Goal: Transaction & Acquisition: Purchase product/service

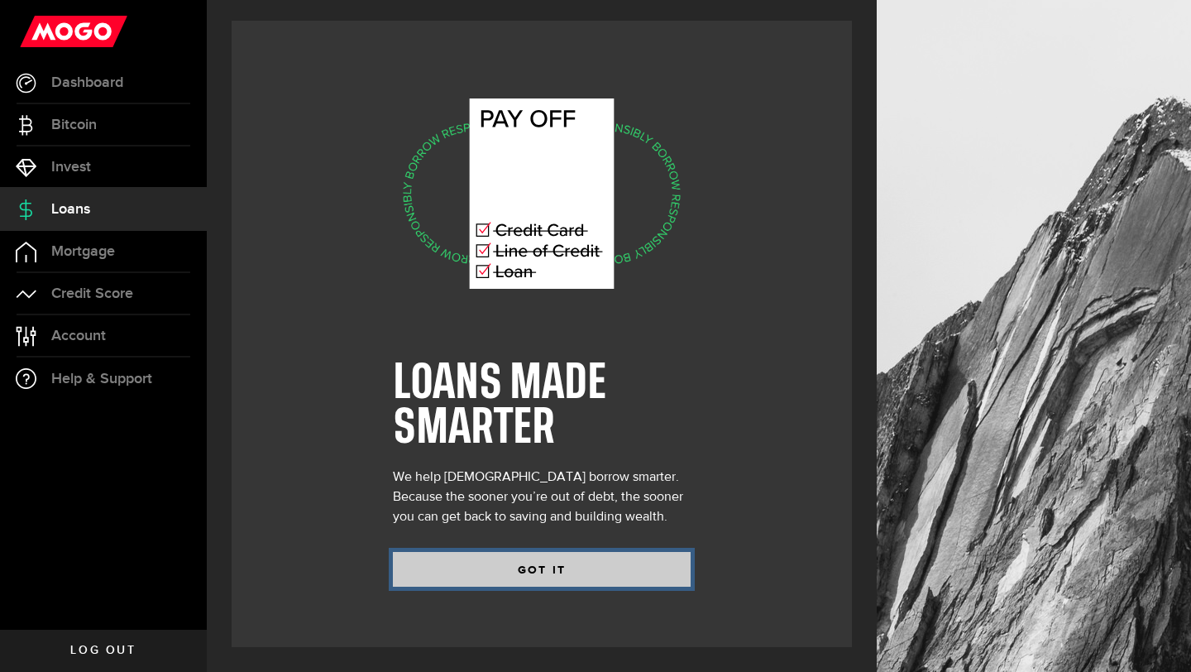
click at [585, 563] on button "GOT IT" at bounding box center [542, 569] width 298 height 35
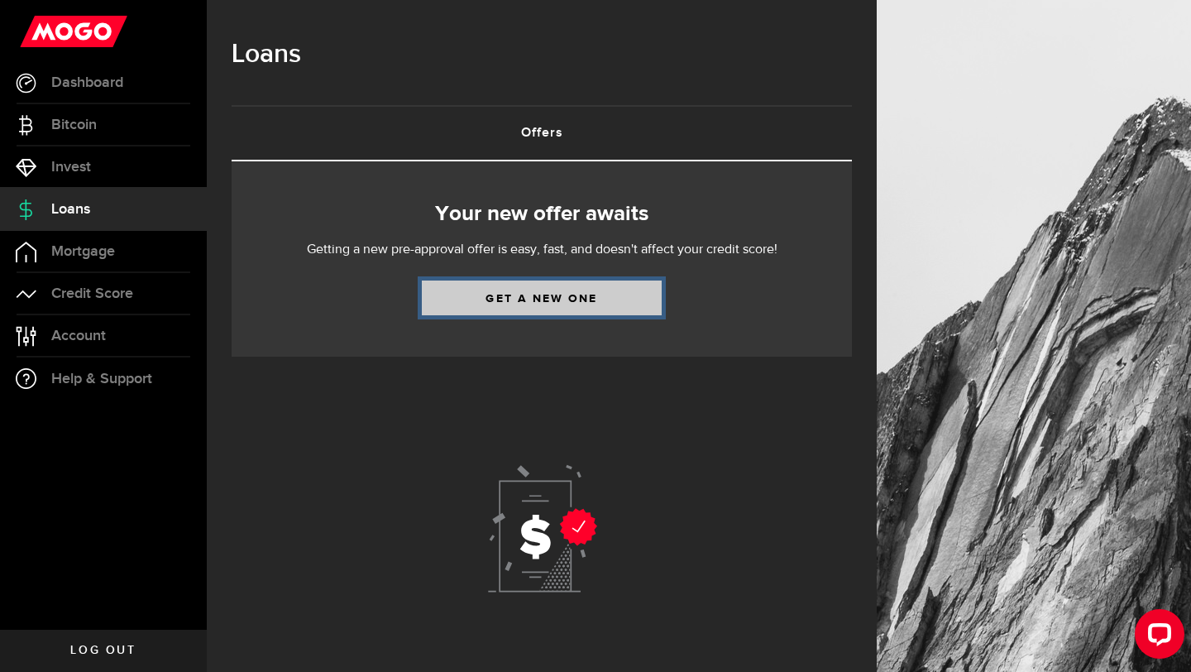
click at [500, 295] on link "Get a new one" at bounding box center [542, 297] width 240 height 35
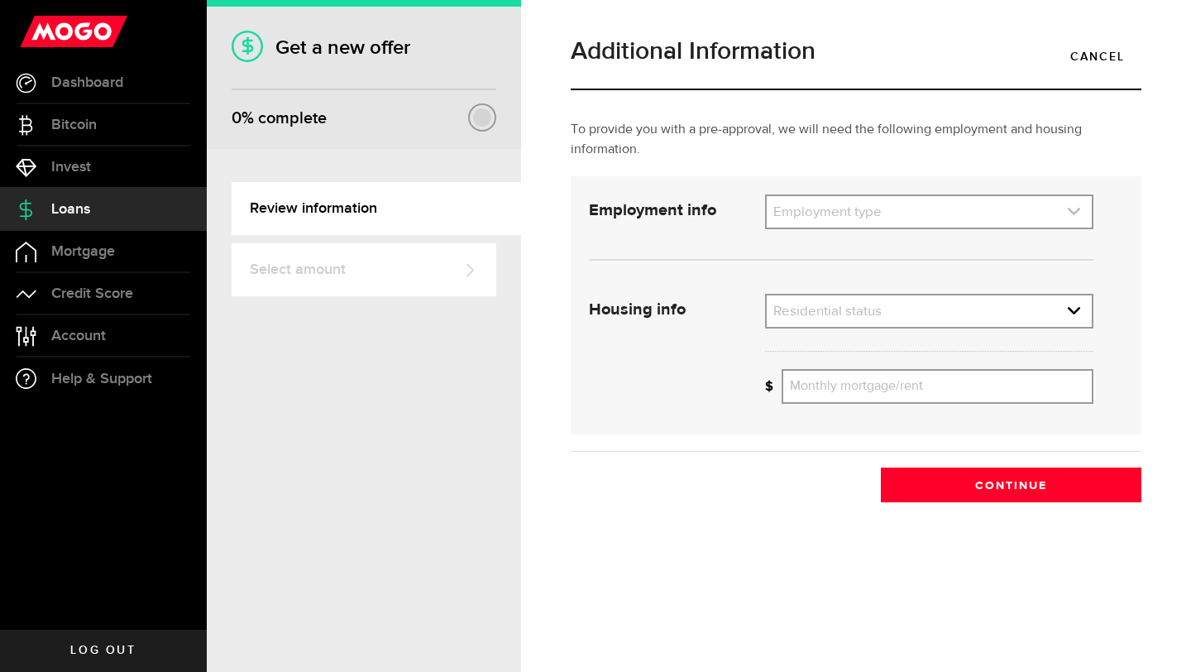
click at [828, 215] on link "expand select" at bounding box center [929, 211] width 325 height 31
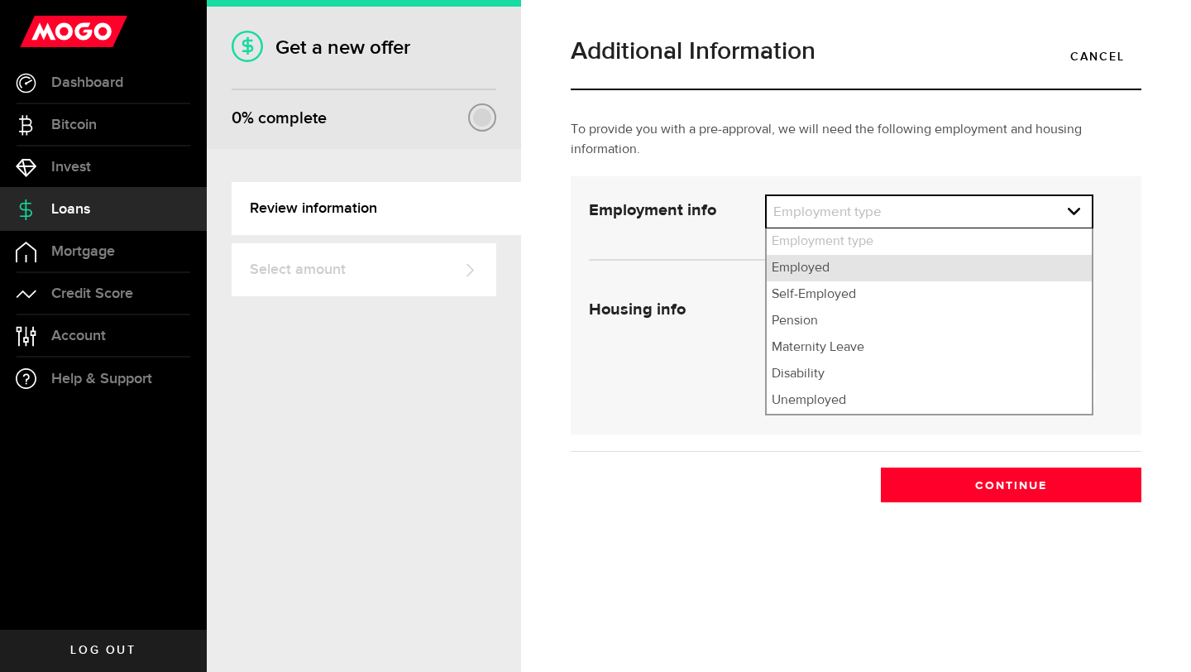
click at [817, 263] on li "Employed" at bounding box center [929, 268] width 325 height 26
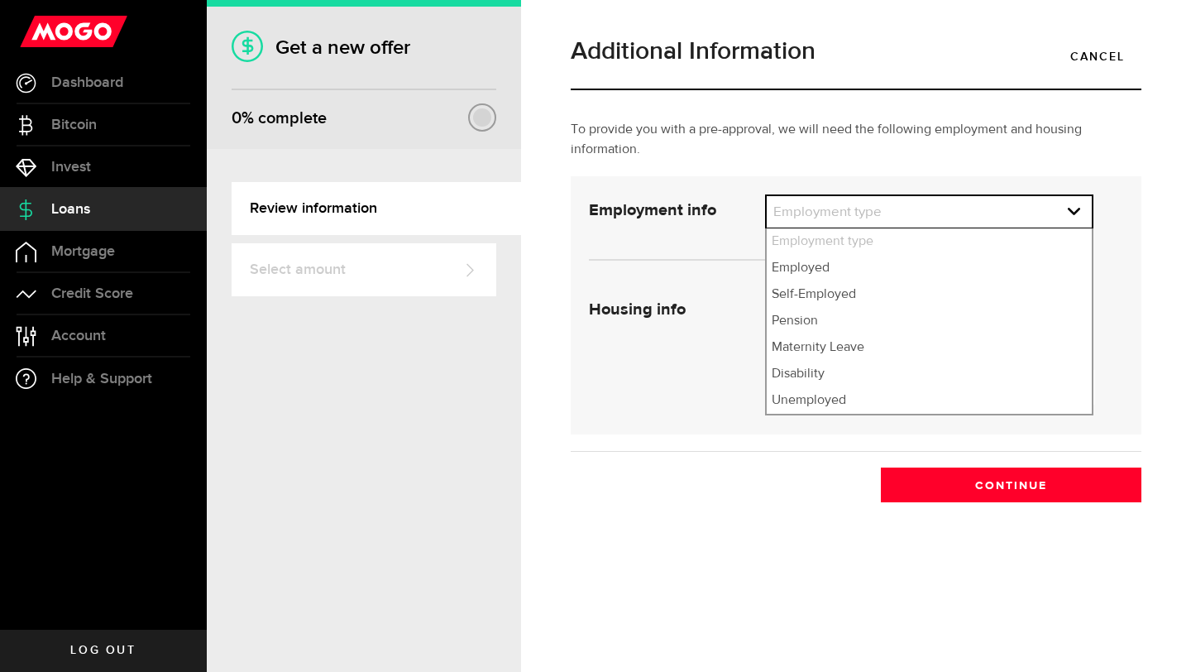
select select "Employed"
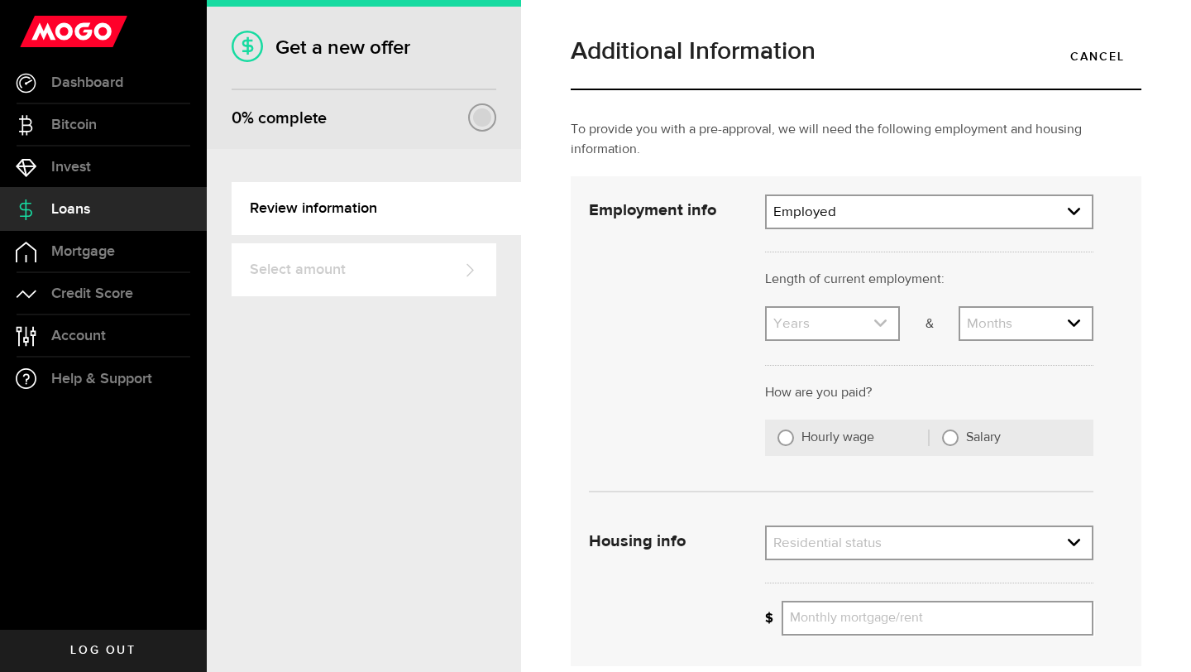
click at [832, 319] on link "expand select" at bounding box center [833, 323] width 132 height 31
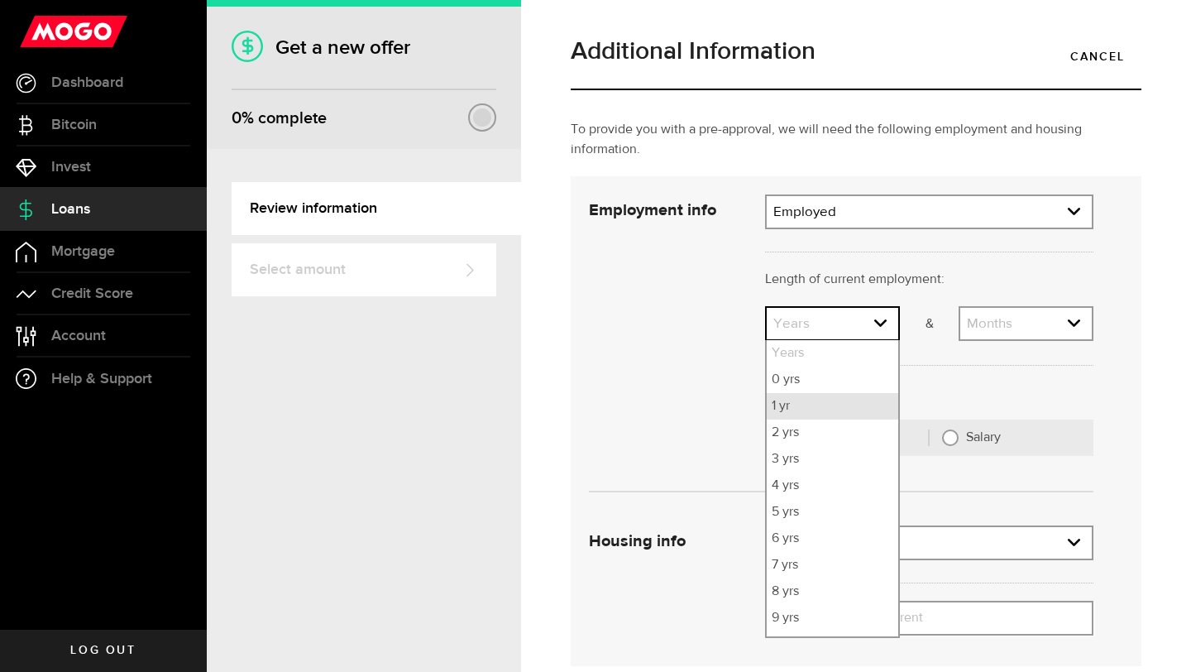
click at [803, 407] on li "1 yr" at bounding box center [833, 406] width 132 height 26
select select "1"
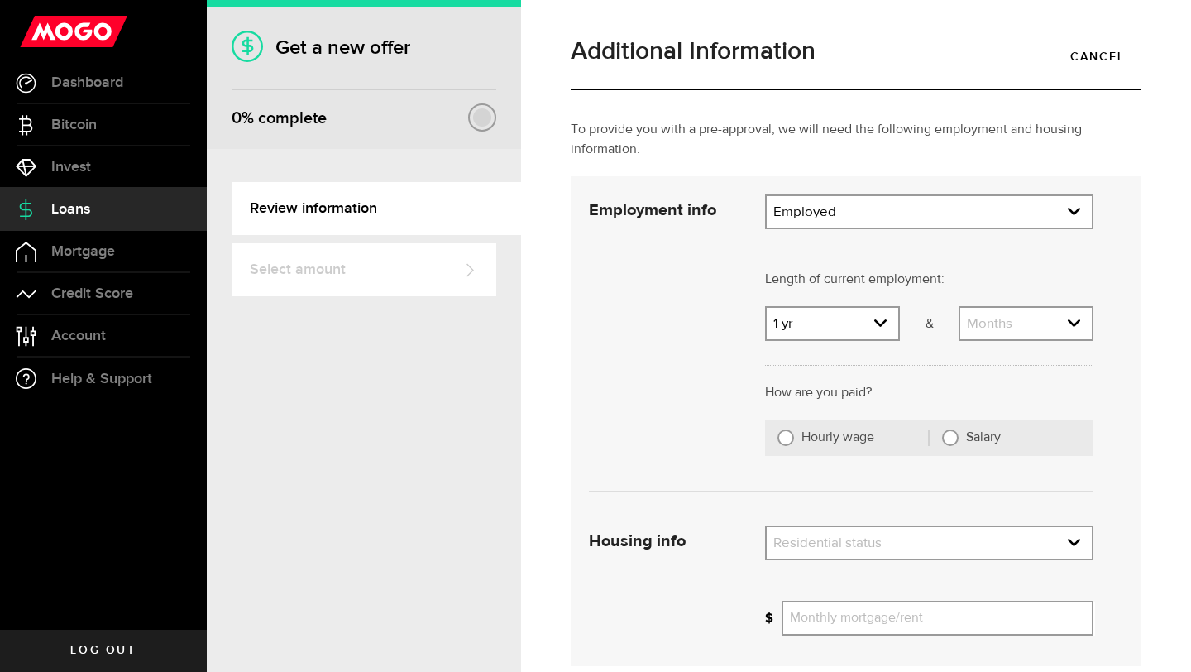
click at [809, 442] on label "Hourly wage" at bounding box center [865, 437] width 127 height 17
click at [794, 442] on input "Hourly wage" at bounding box center [786, 437] width 17 height 17
radio input "true"
click at [848, 534] on input "Average paycheque" at bounding box center [864, 530] width 165 height 35
click at [1040, 528] on link "expand select" at bounding box center [1032, 530] width 119 height 31
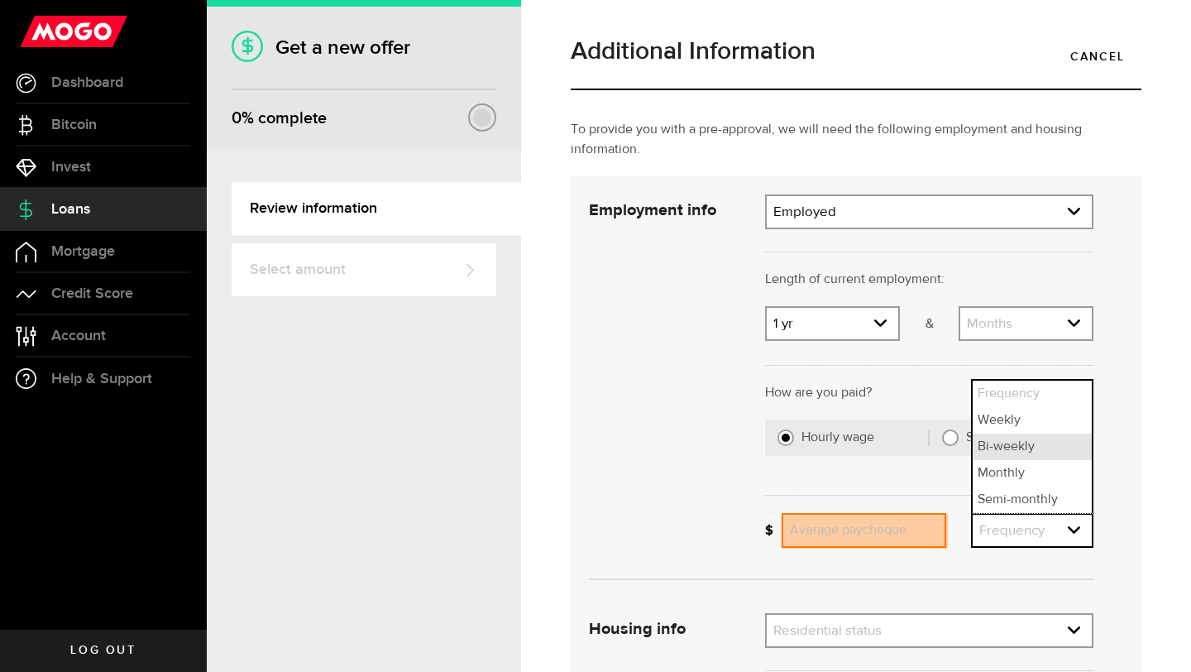
click at [1012, 443] on li "Bi-weekly" at bounding box center [1032, 447] width 119 height 26
select select "bi_weekly"
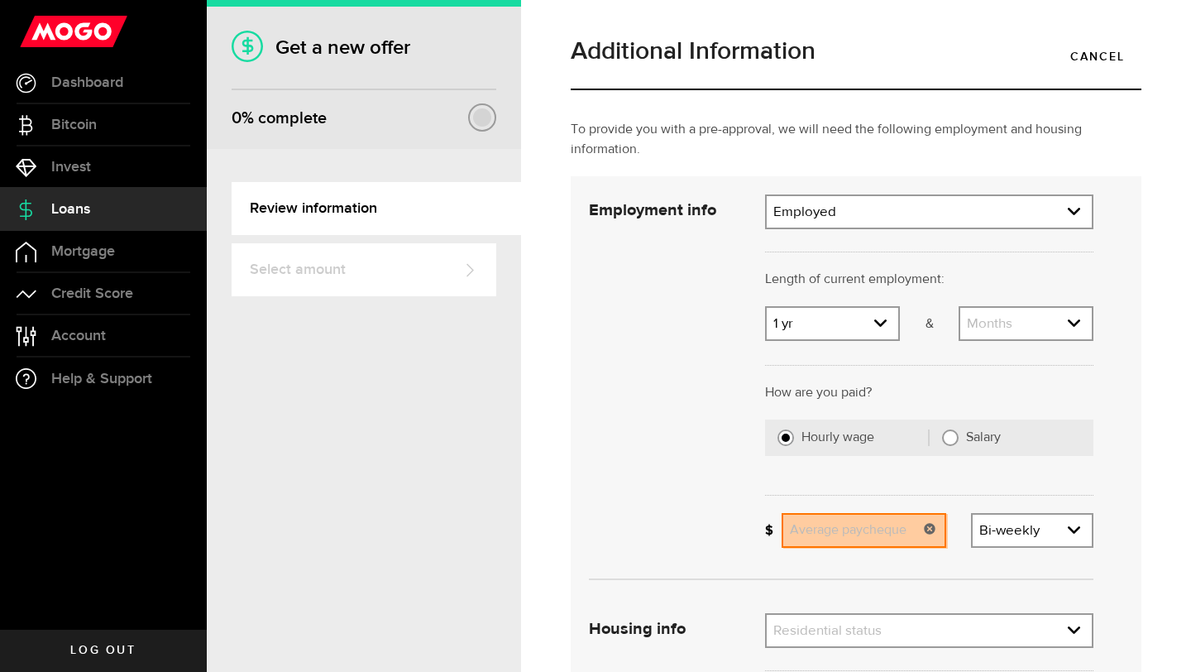
click at [870, 534] on input "Average paycheque" at bounding box center [864, 530] width 165 height 35
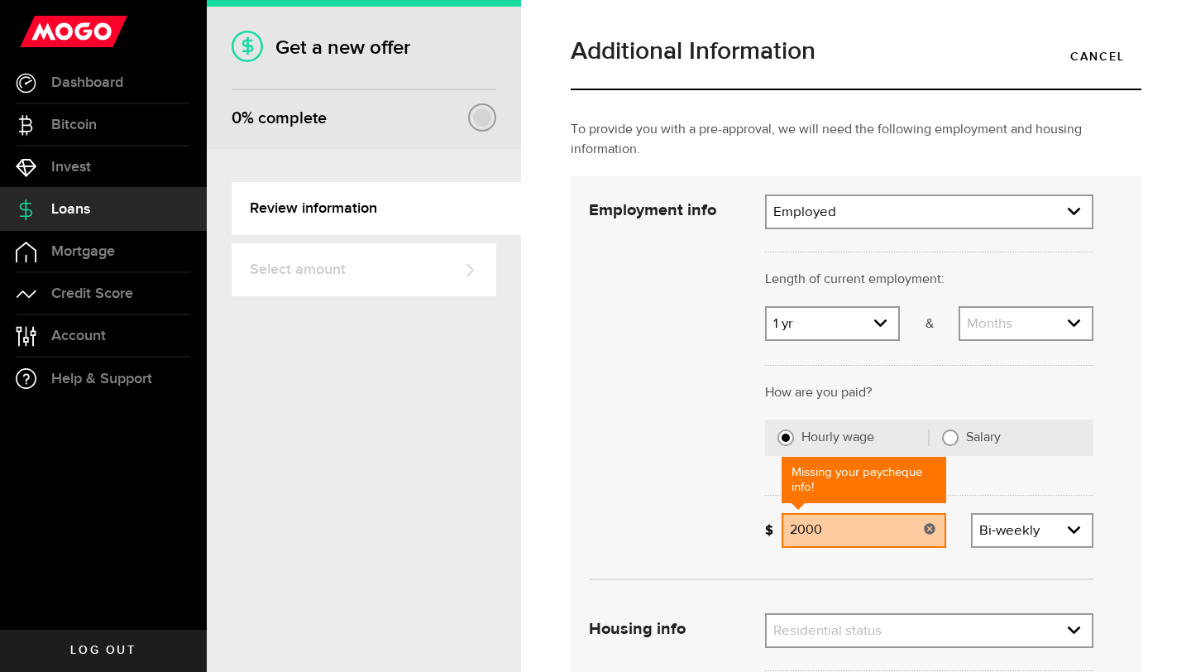
type input "2,000"
click at [662, 501] on div "Employment info Employment type What's your employment situation like? Employed…" at bounding box center [842, 377] width 530 height 366
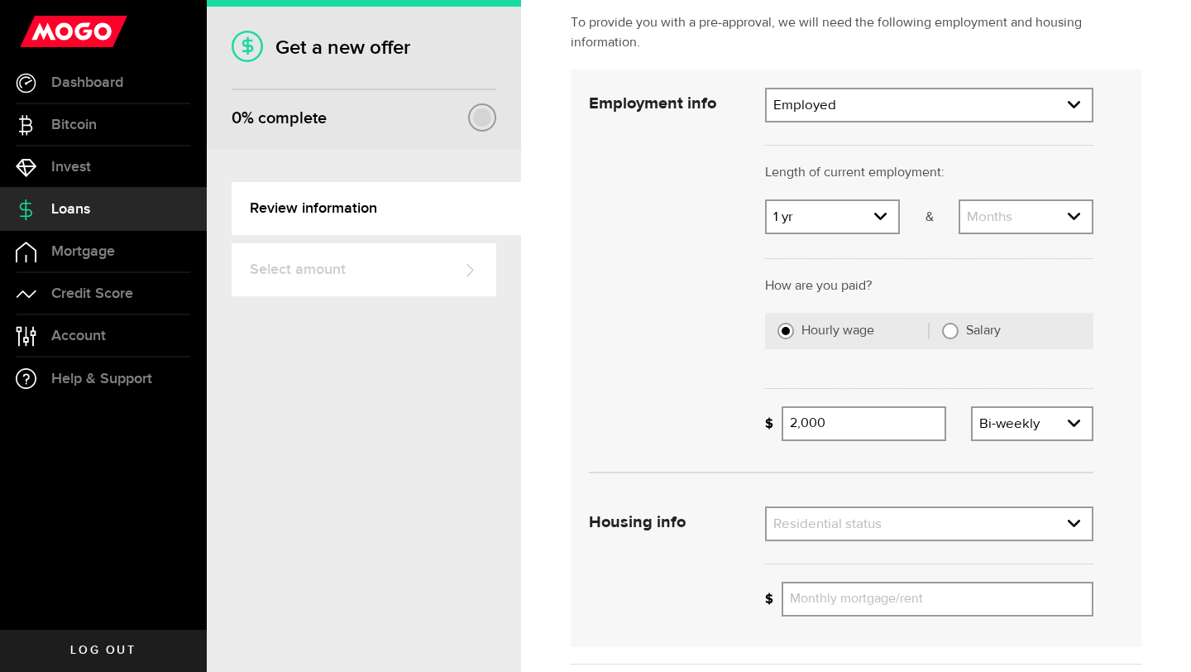
scroll to position [113, 0]
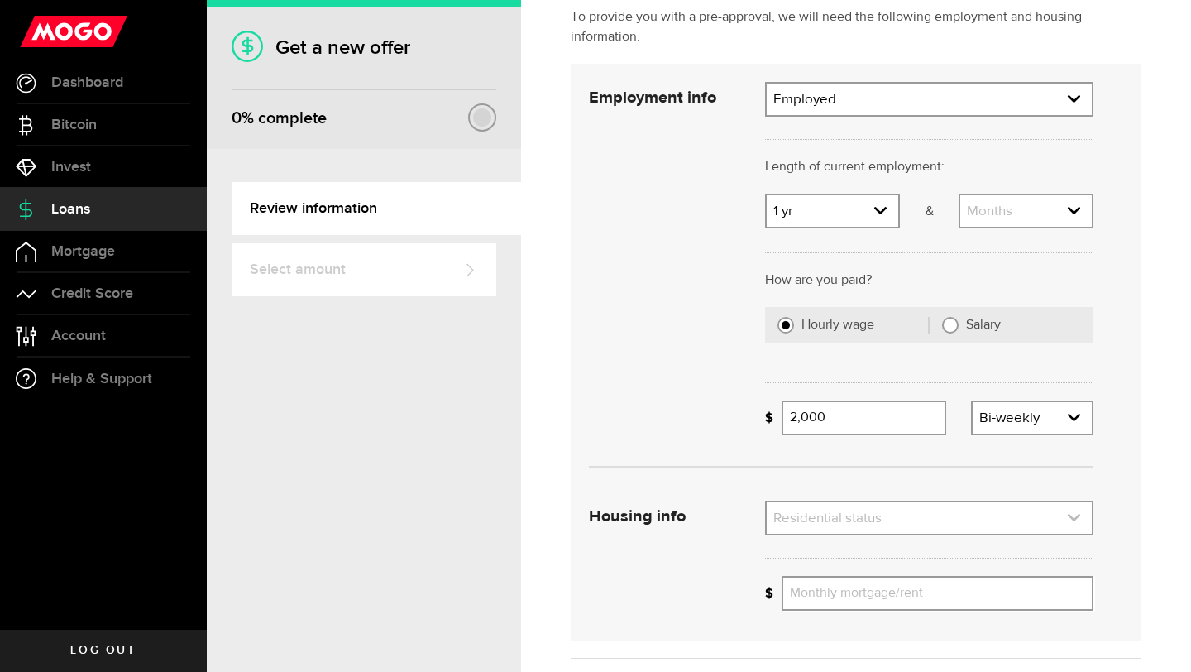
click at [837, 515] on link "expand select" at bounding box center [929, 517] width 325 height 31
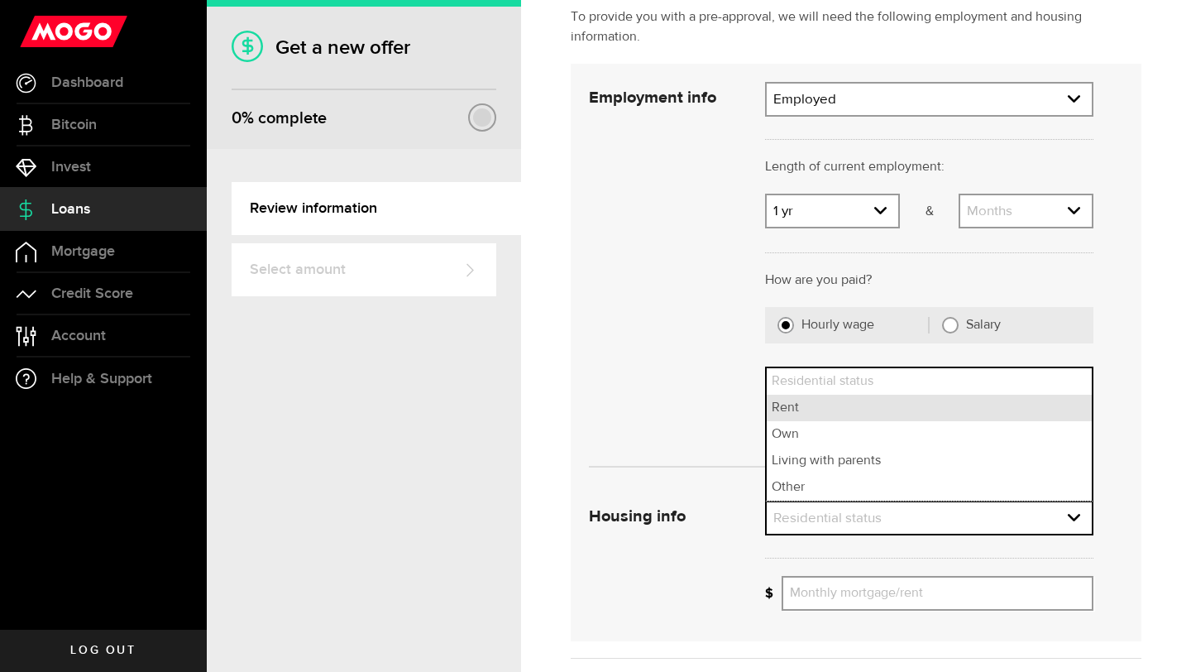
click at [835, 413] on li "Rent" at bounding box center [929, 408] width 325 height 26
select select "Rent"
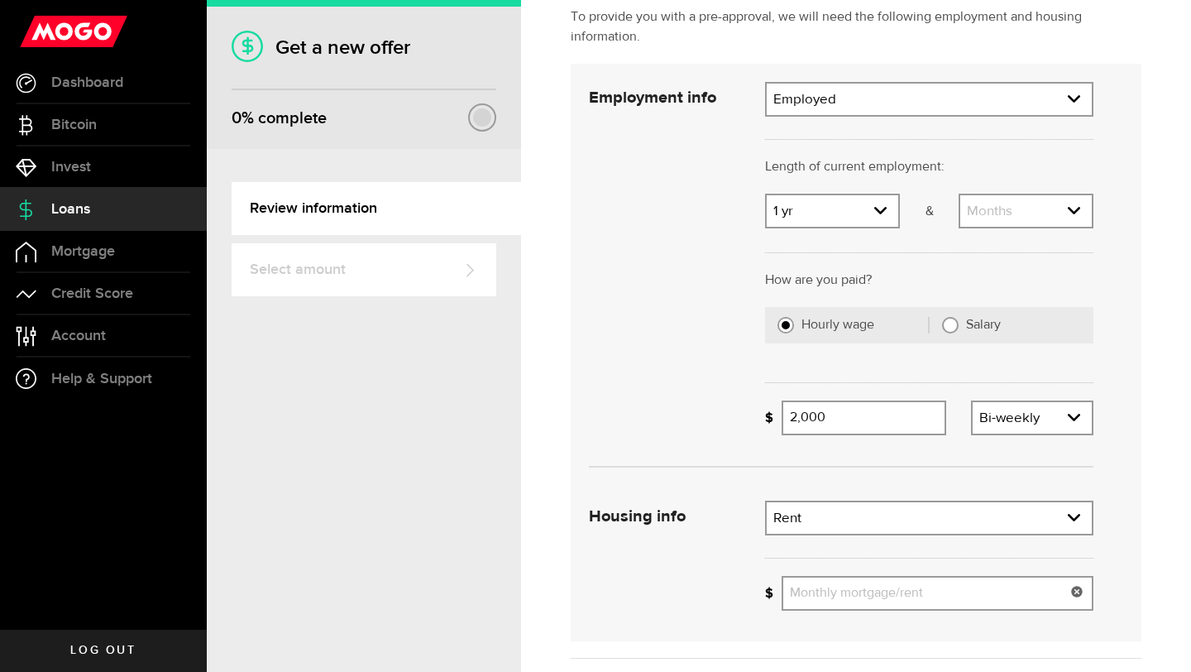
click at [837, 591] on input "Monthly mortgage/rent" at bounding box center [938, 593] width 312 height 35
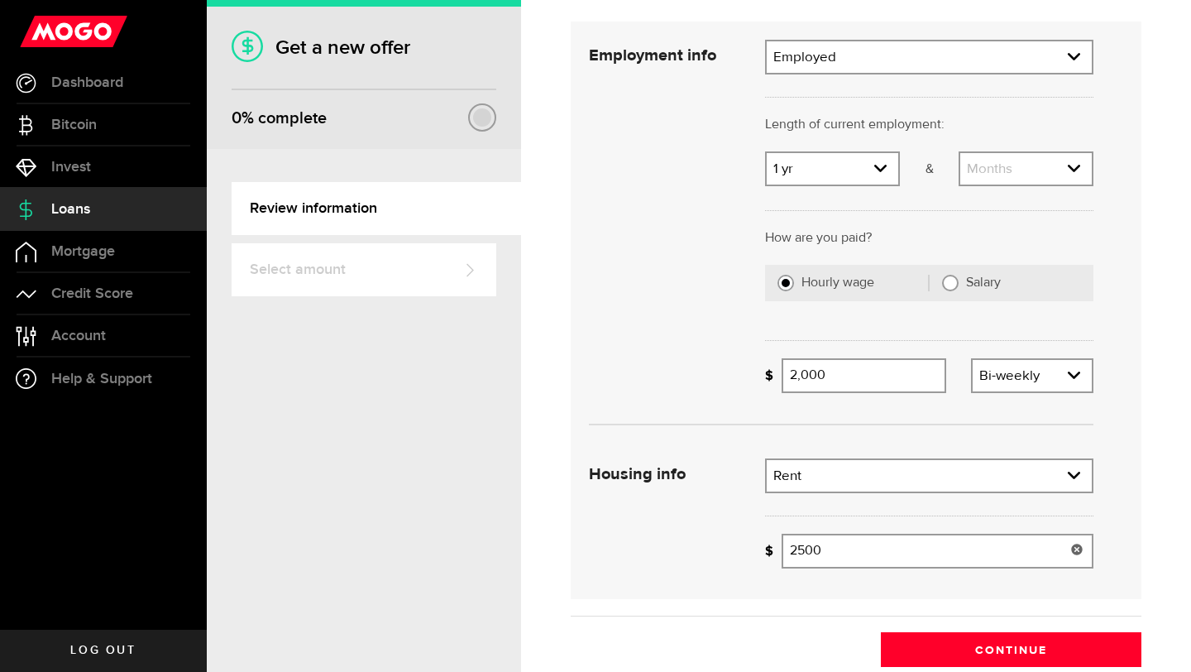
scroll to position [256, 0]
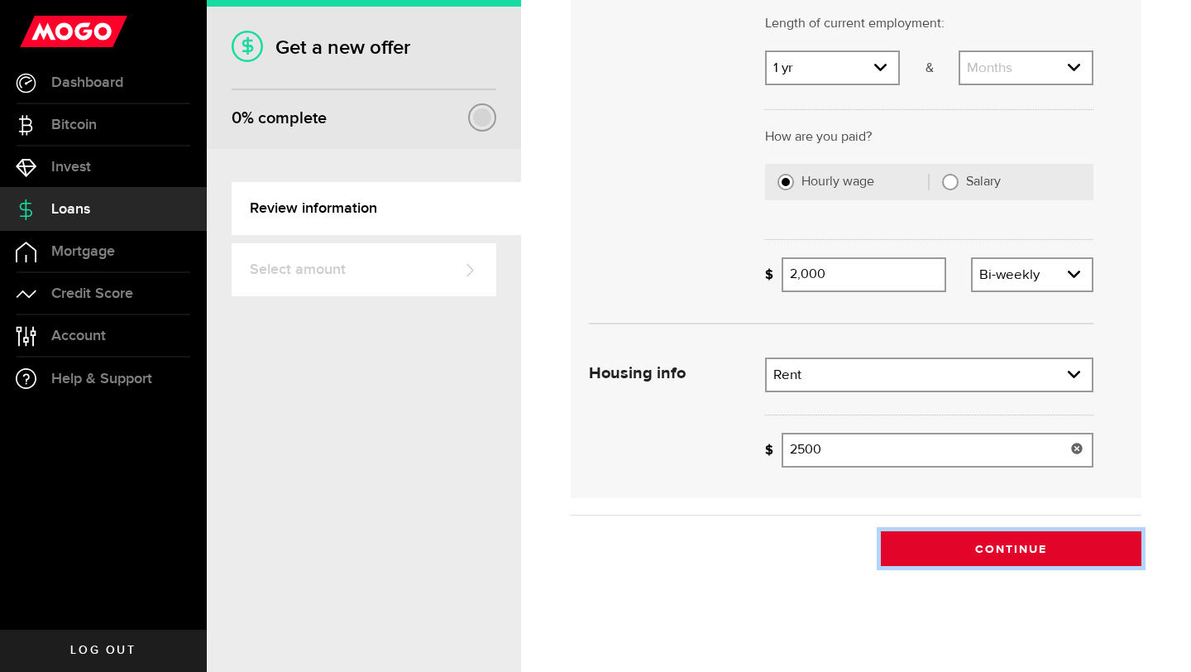
click at [961, 546] on button "Continue" at bounding box center [1011, 548] width 261 height 35
type input "2,500"
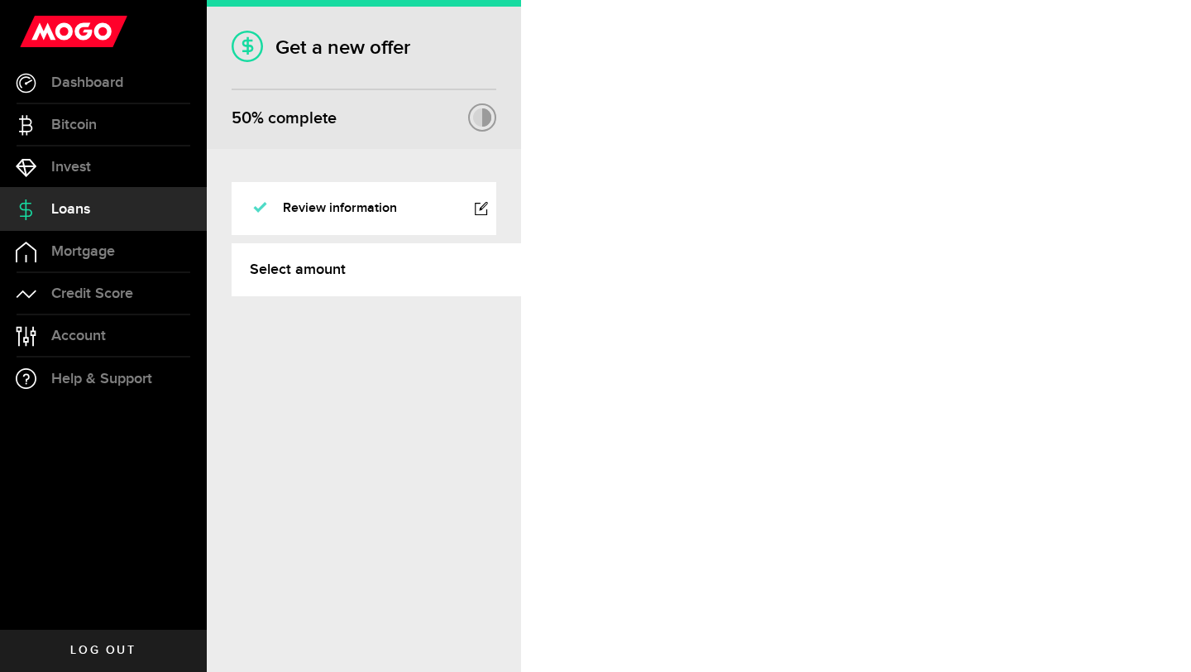
select select "Employed"
select select "1"
select select "0"
select select "bi_weekly"
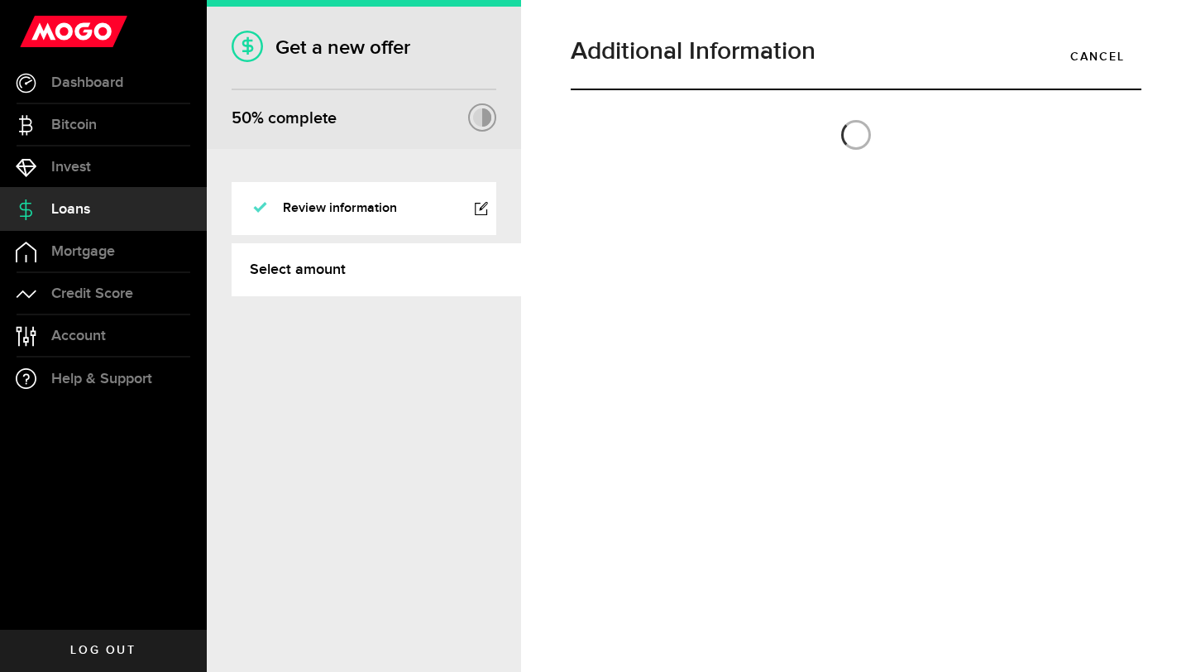
select select
select select "Rent"
type input "2,500"
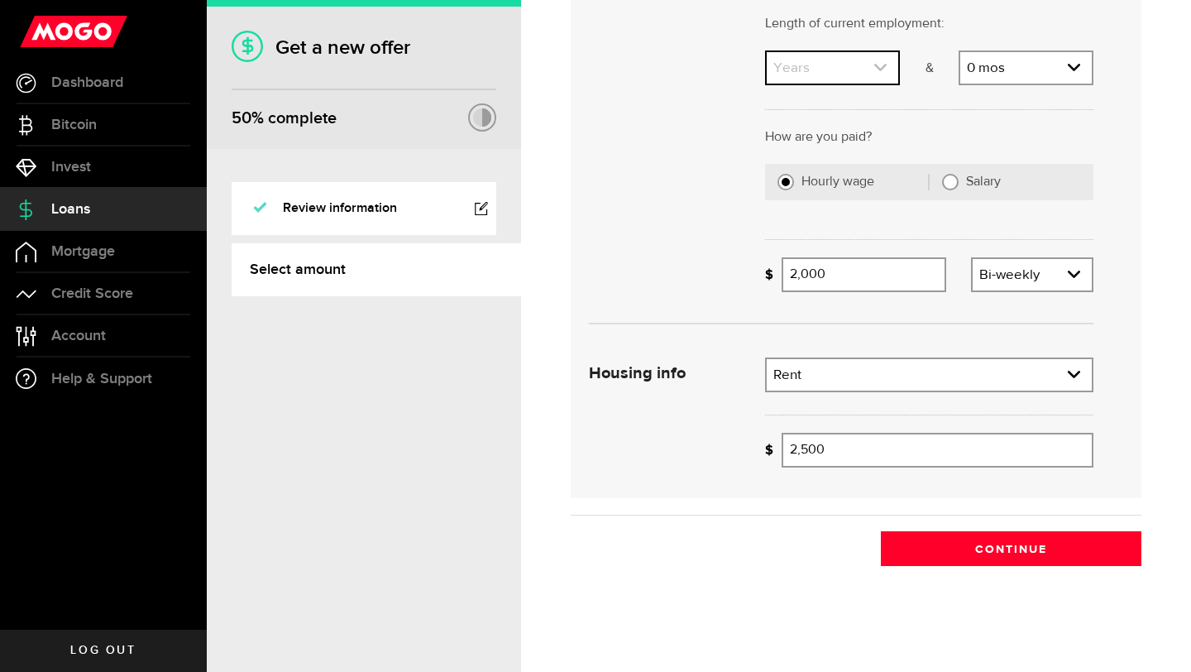
click at [840, 84] on link "expand select" at bounding box center [833, 67] width 132 height 31
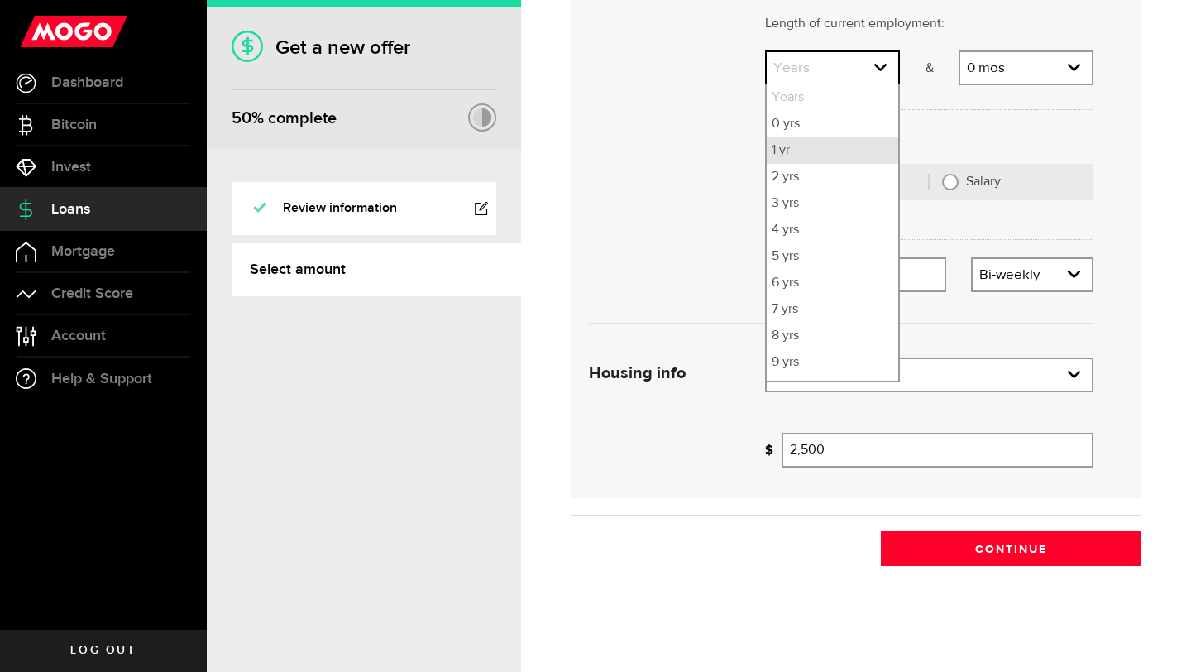
click at [799, 164] on li "1 yr" at bounding box center [833, 150] width 132 height 26
select select "1"
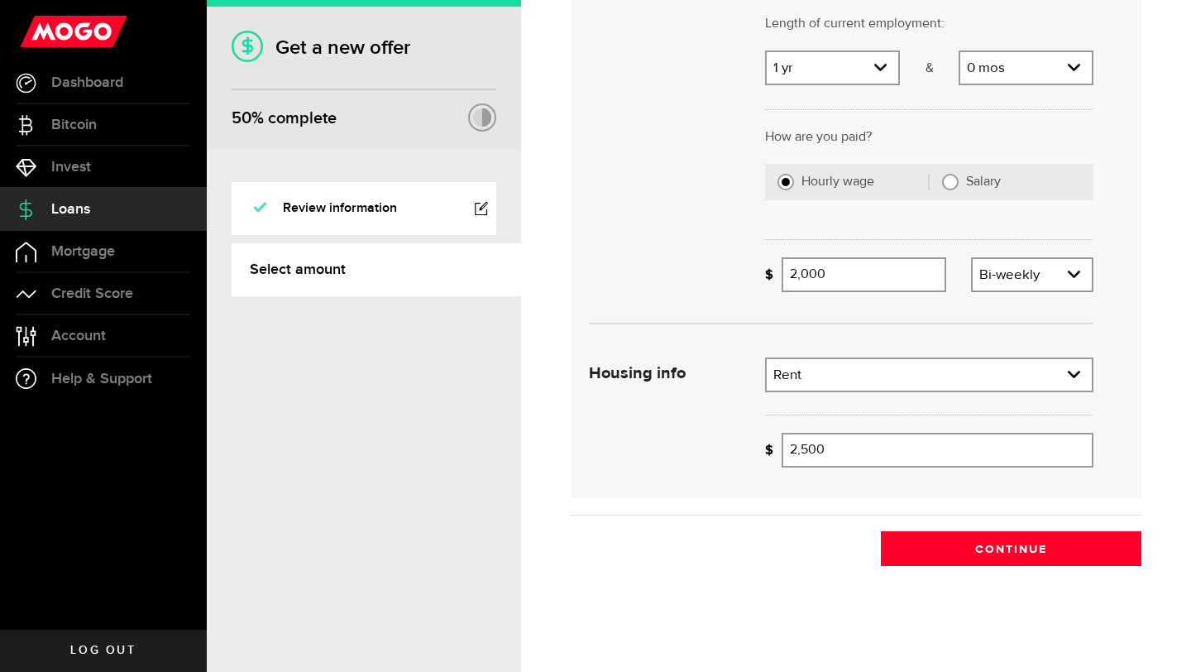
click at [693, 304] on div "Employment info Employment type What's your employment situation like? Employed…" at bounding box center [842, 122] width 530 height 366
click at [874, 84] on link "expand select" at bounding box center [833, 67] width 132 height 31
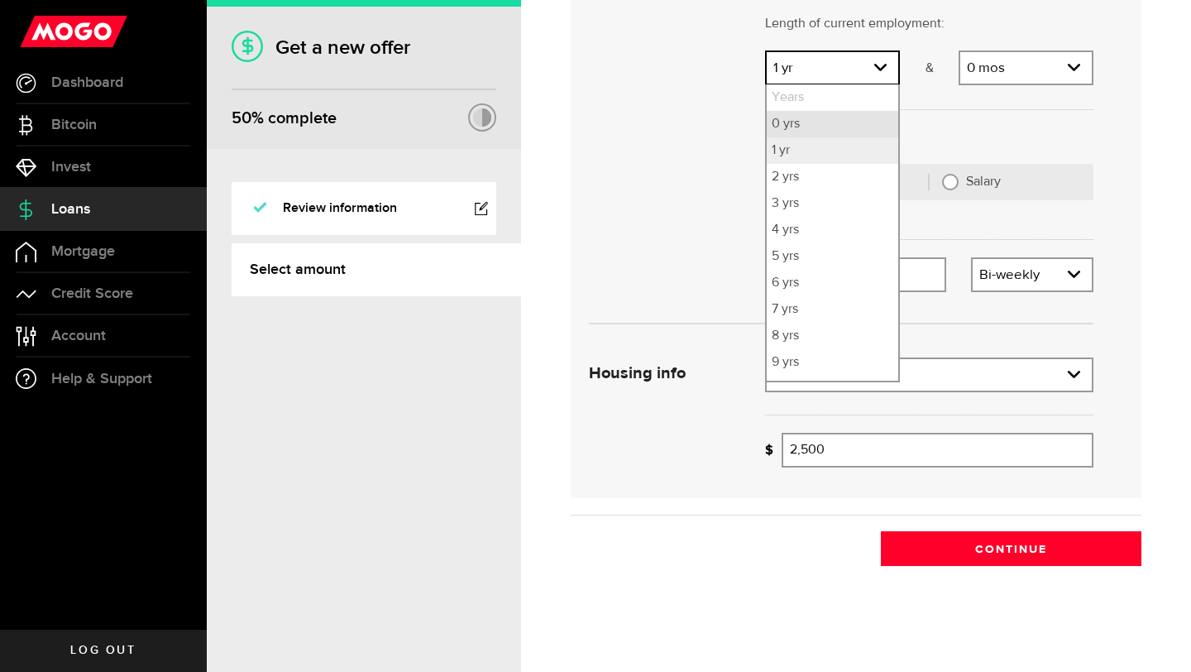
click at [822, 137] on li "0 yrs" at bounding box center [833, 124] width 132 height 26
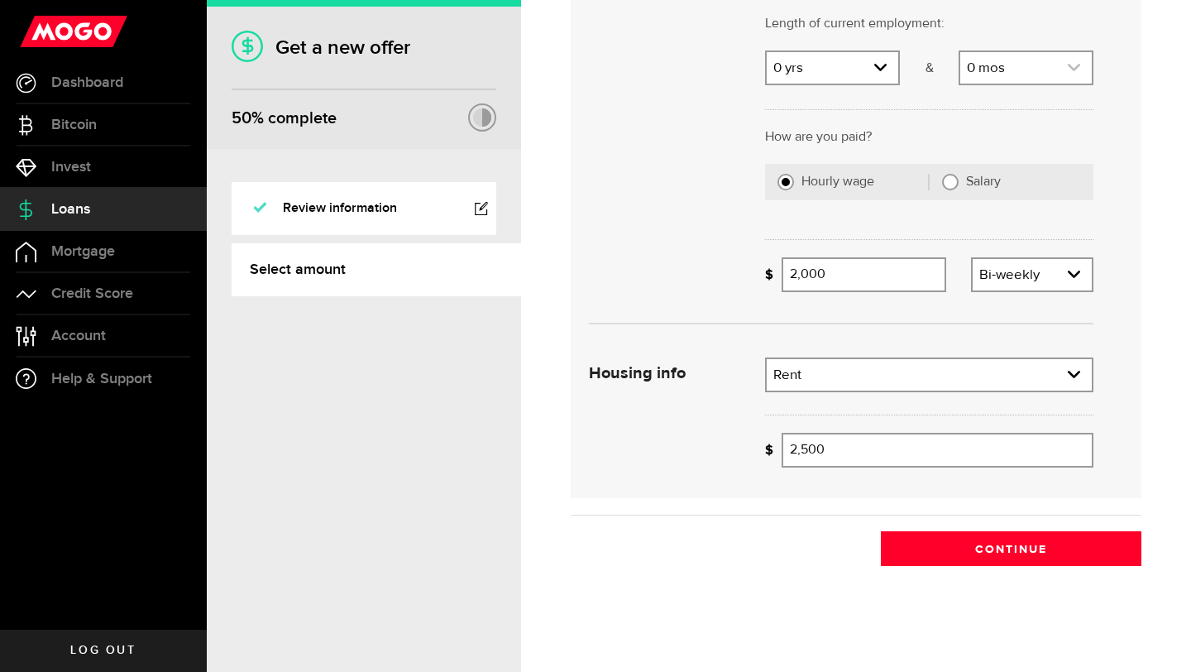
click at [997, 84] on link "expand select" at bounding box center [1027, 67] width 132 height 31
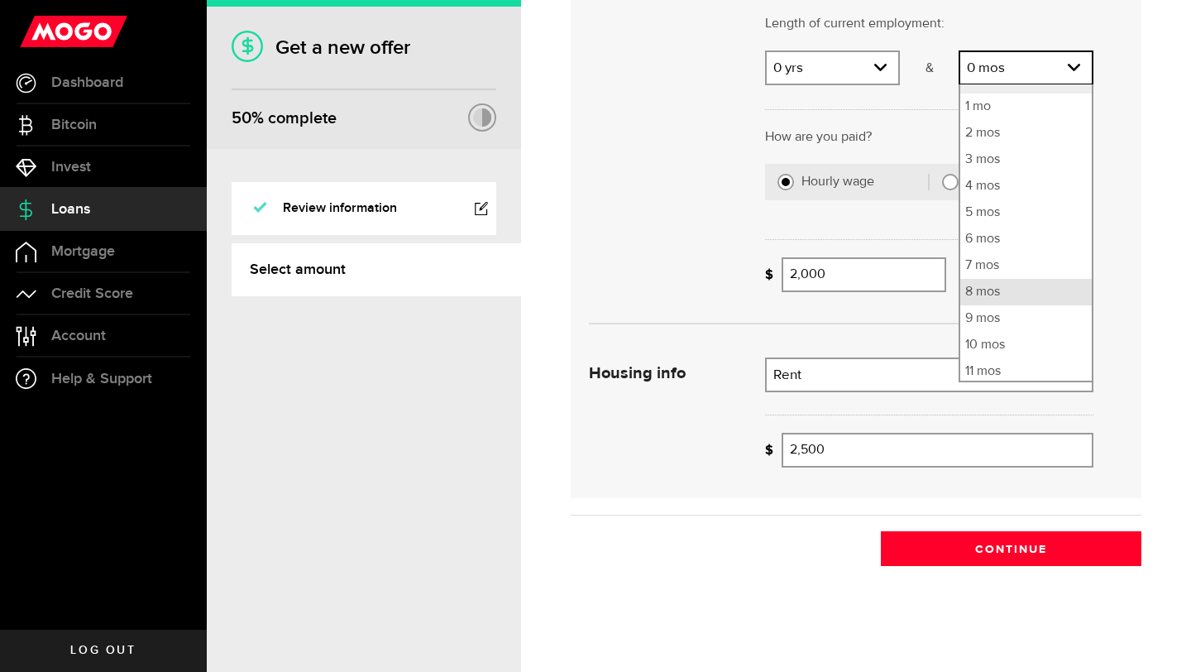
scroll to position [45, 0]
click at [998, 357] on li "10 mos" at bounding box center [1027, 344] width 132 height 26
select select "10"
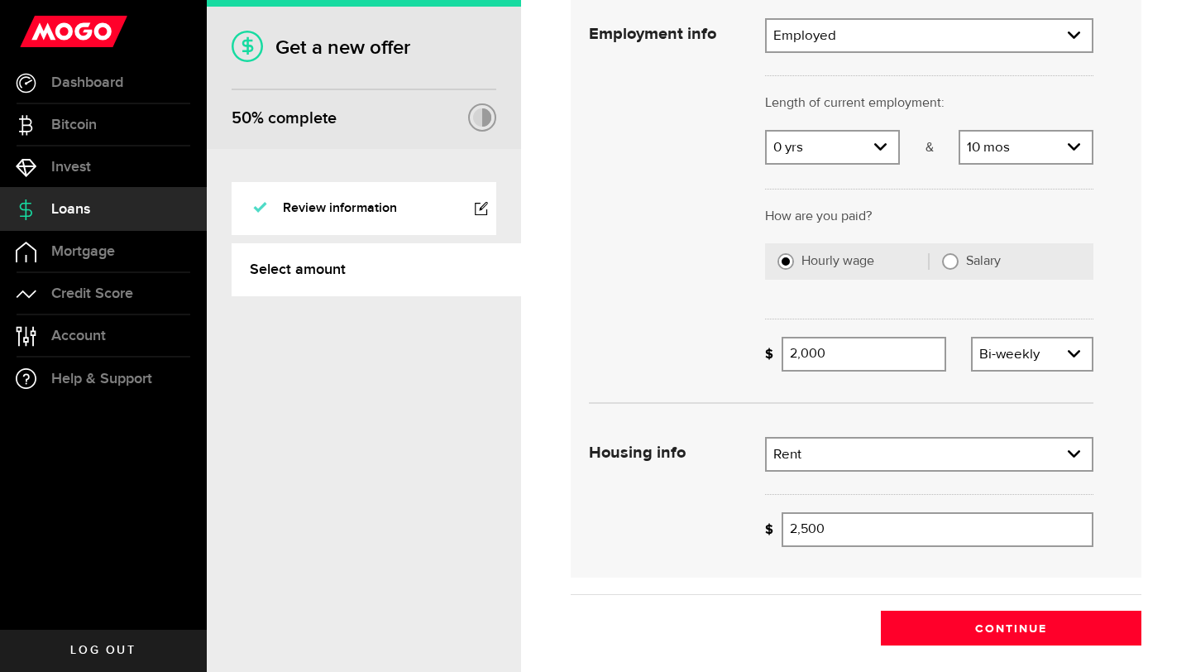
scroll to position [204, 0]
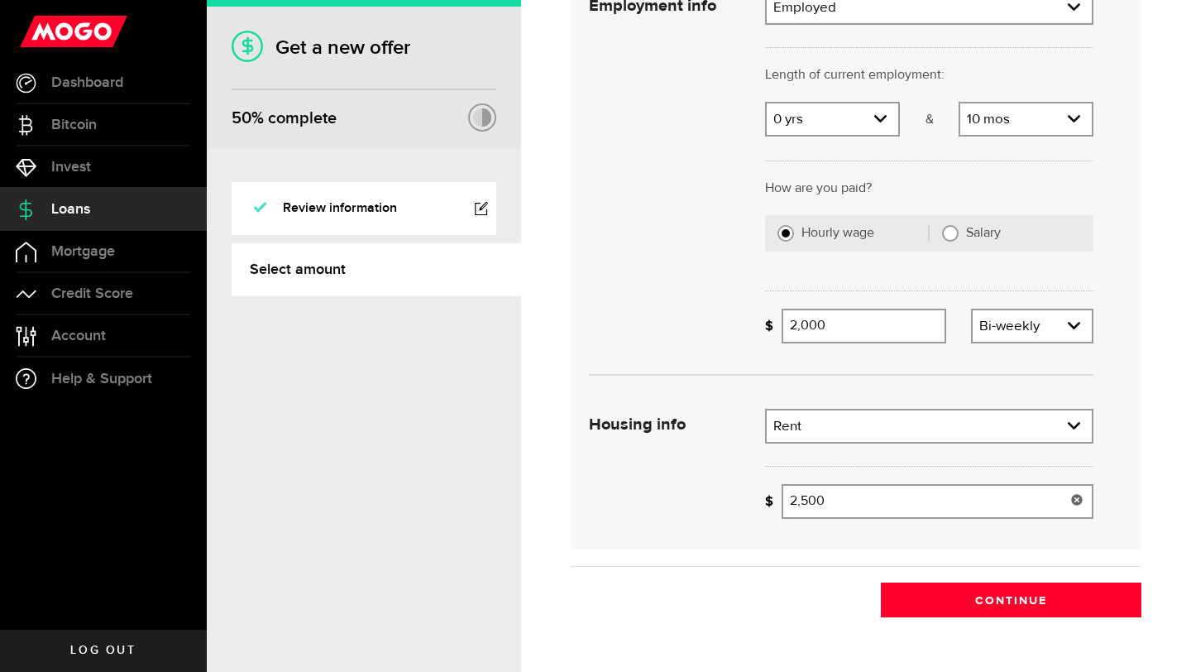
click at [925, 485] on input "2,500" at bounding box center [938, 501] width 312 height 35
click at [925, 485] on input "2500" at bounding box center [938, 501] width 312 height 35
type input "1,250"
click at [739, 574] on div "To provide you with a pre-approval, we will need the following employment and h…" at bounding box center [856, 249] width 596 height 667
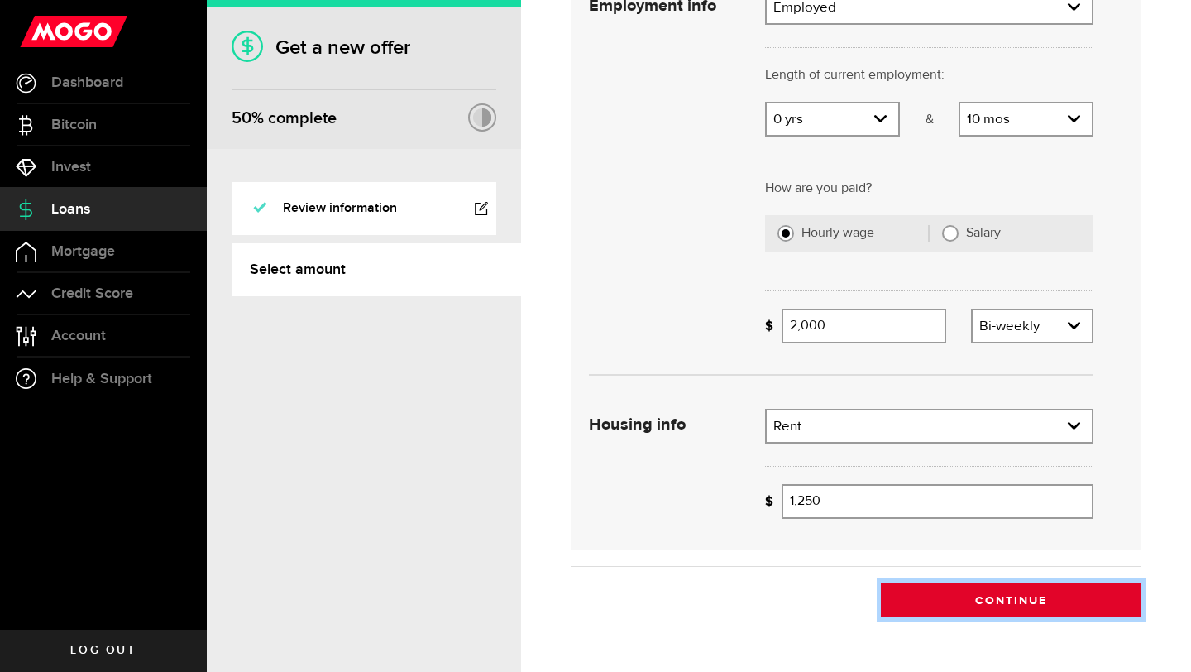
click at [990, 592] on button "Continue" at bounding box center [1011, 599] width 261 height 35
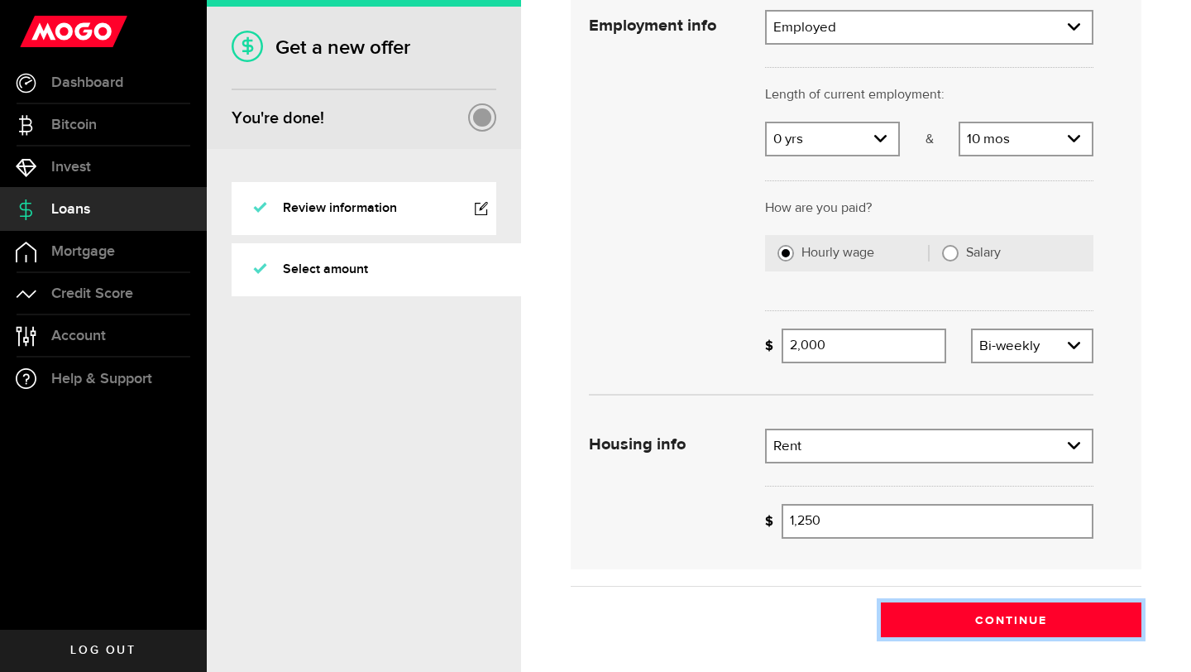
scroll to position [256, 0]
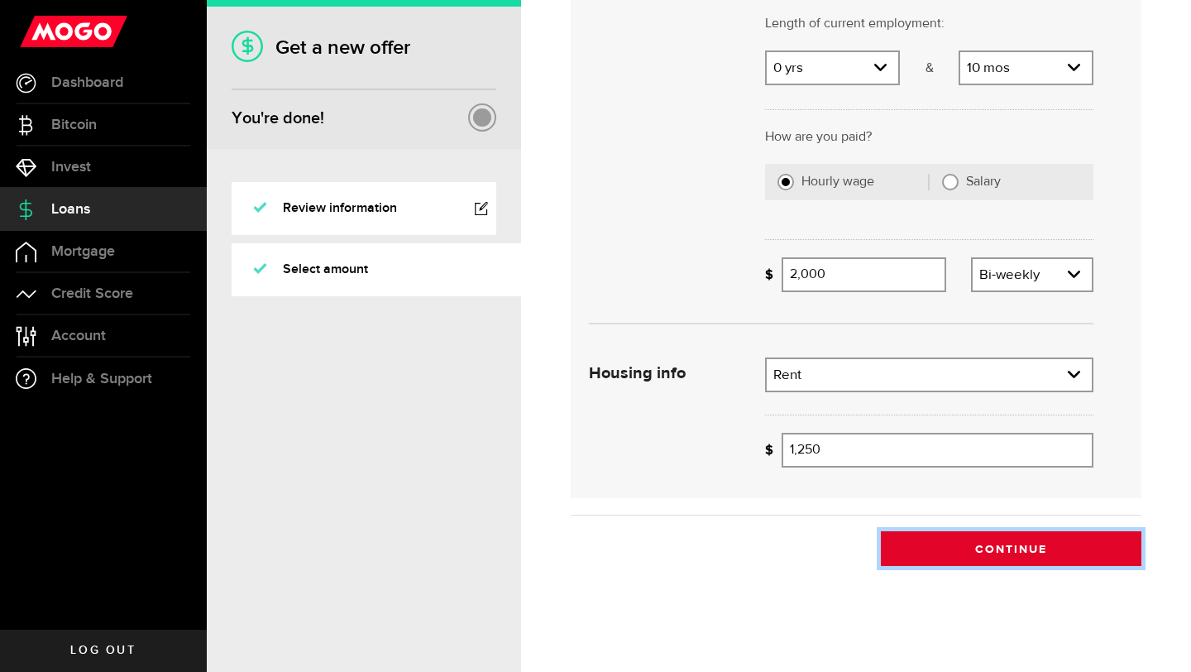
click at [1030, 540] on button "Continue" at bounding box center [1011, 548] width 261 height 35
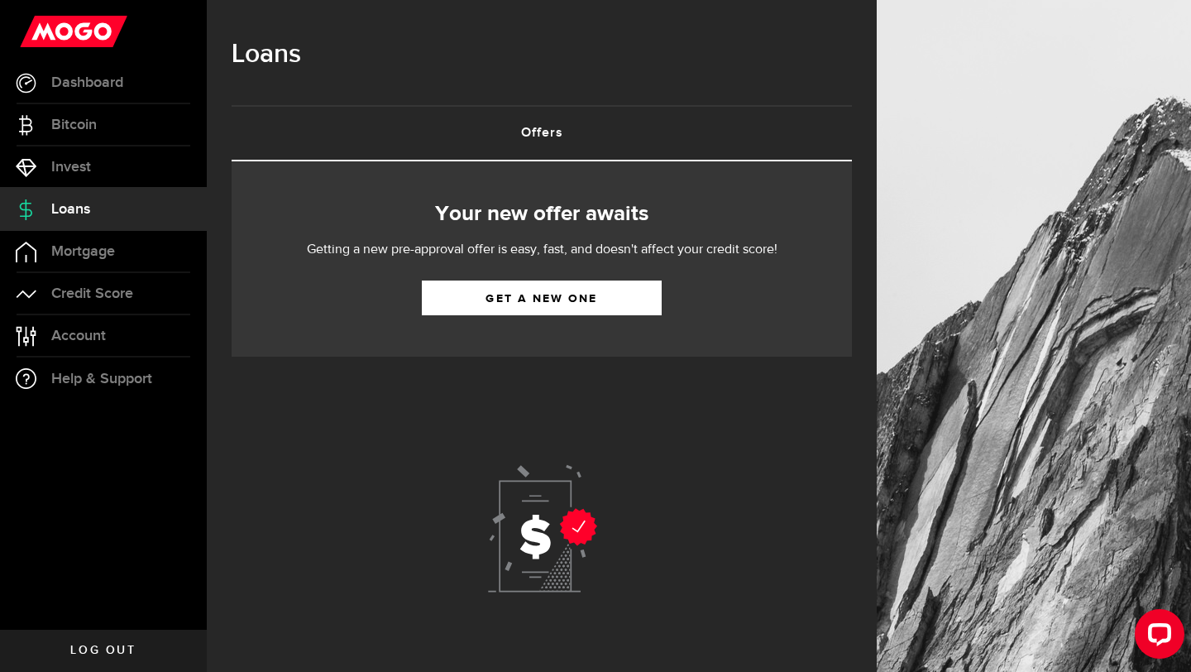
click at [544, 534] on icon at bounding box center [542, 528] width 128 height 128
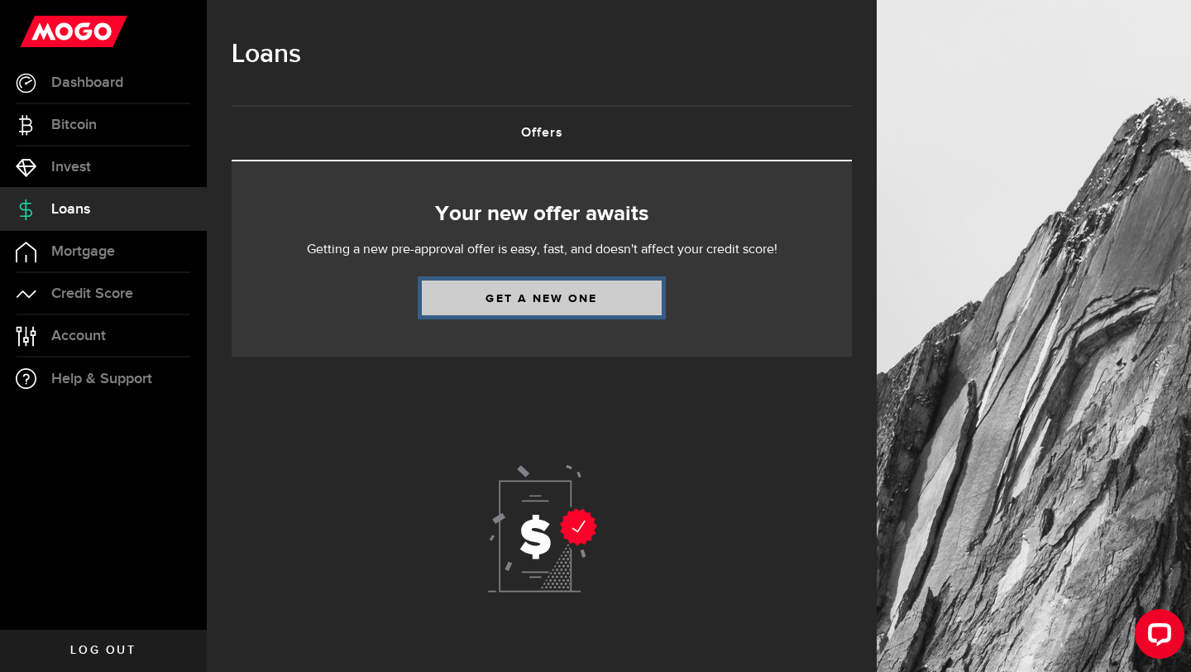
click at [592, 301] on link "Get a new one" at bounding box center [542, 297] width 240 height 35
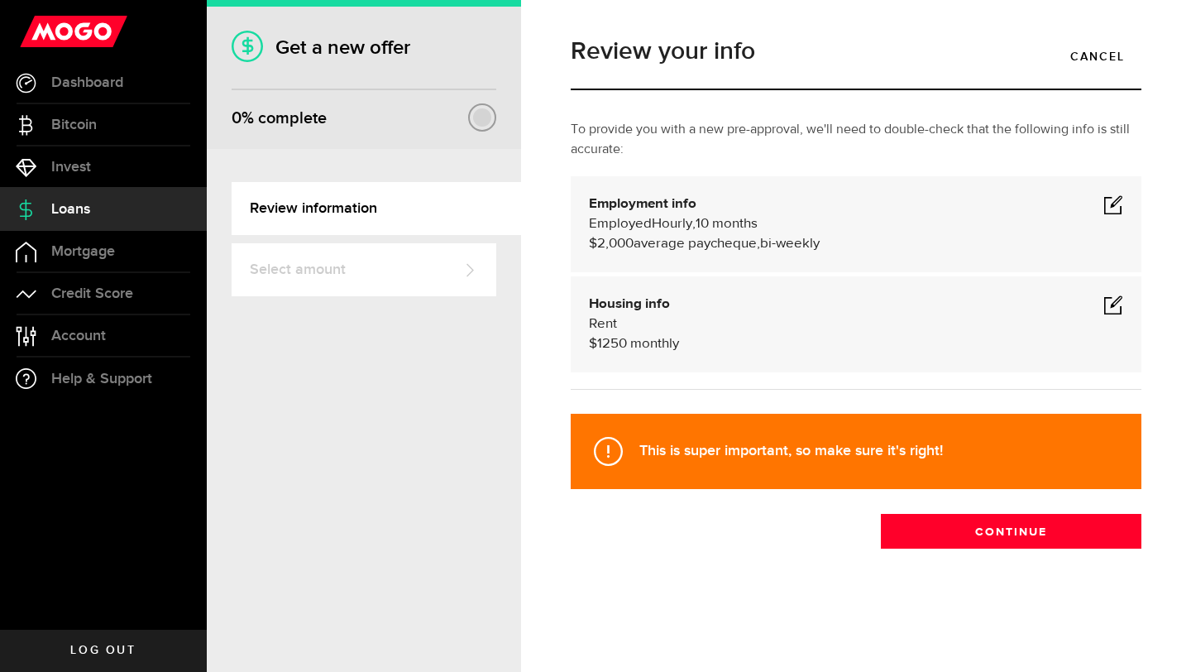
click at [416, 209] on link "Review information" at bounding box center [377, 208] width 290 height 53
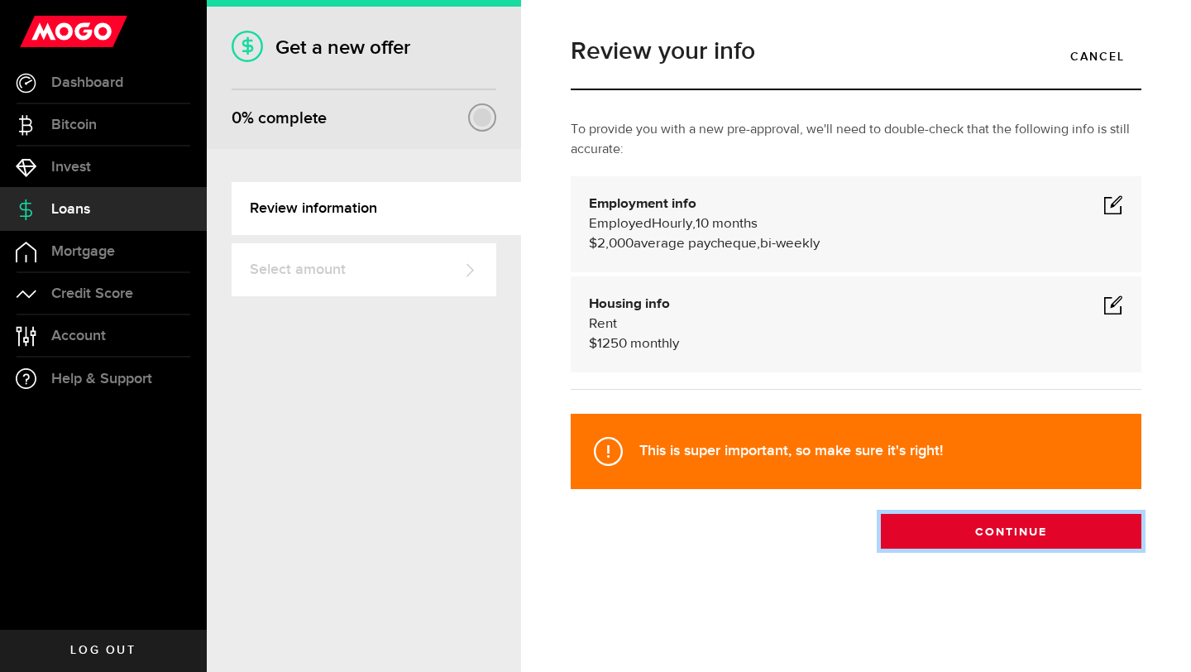
click at [972, 526] on button "Continue" at bounding box center [1011, 531] width 261 height 35
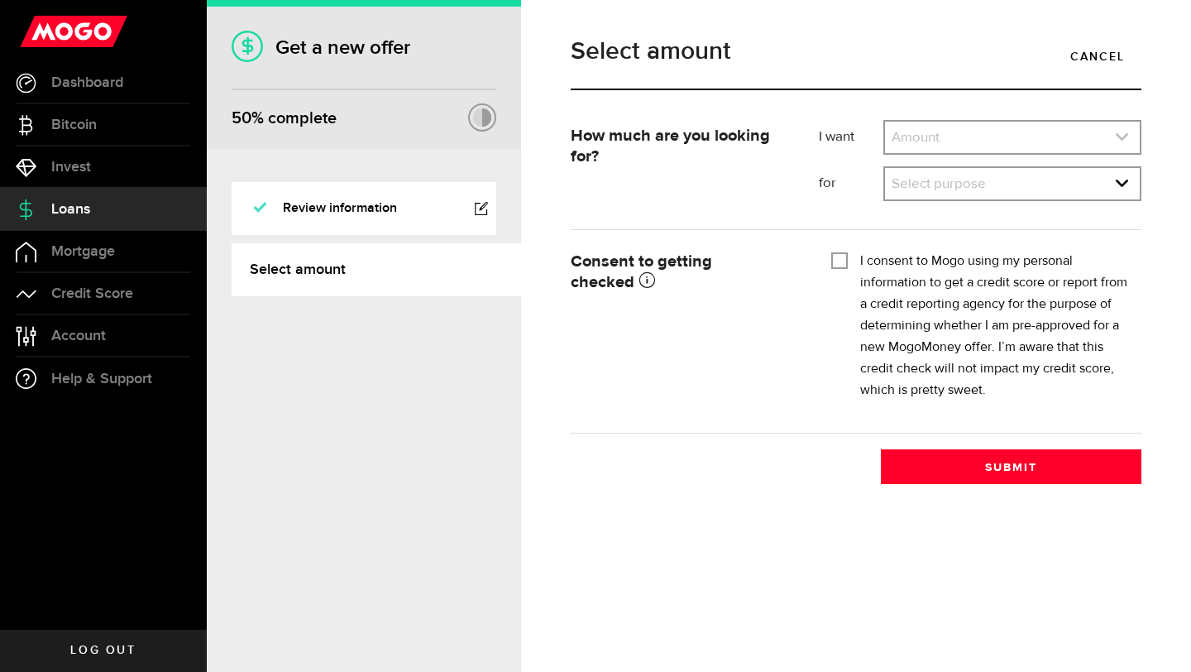
click at [982, 131] on link "expand select" at bounding box center [1012, 137] width 255 height 31
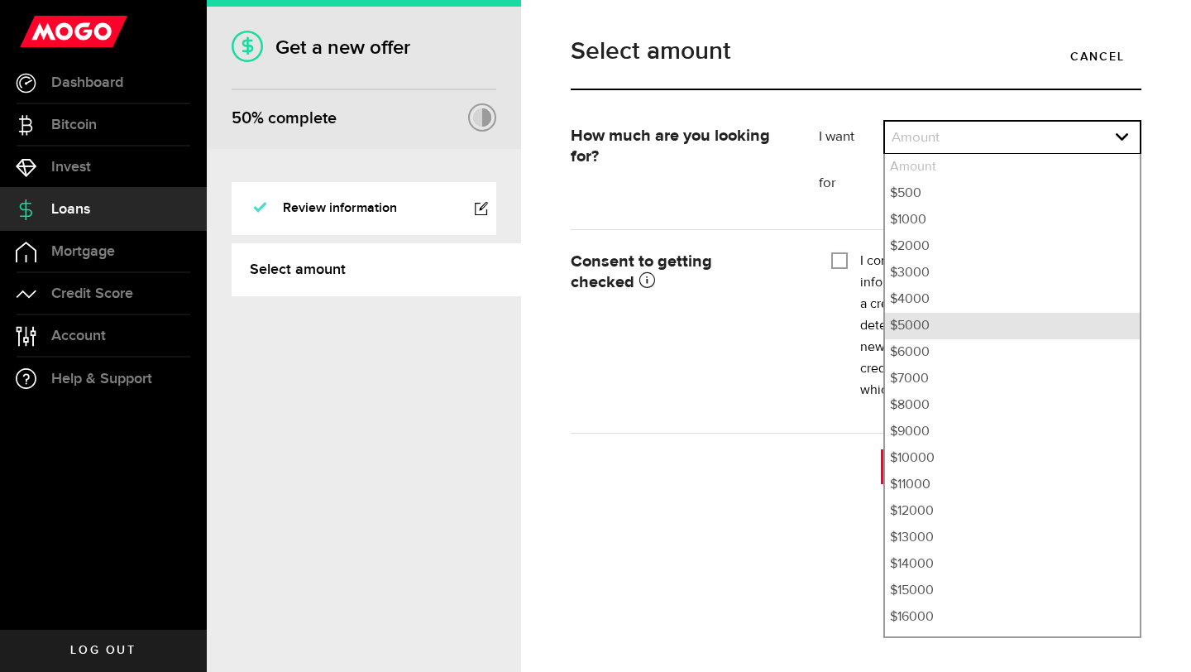
click at [927, 326] on li "$5000" at bounding box center [1012, 326] width 255 height 26
select select "5000"
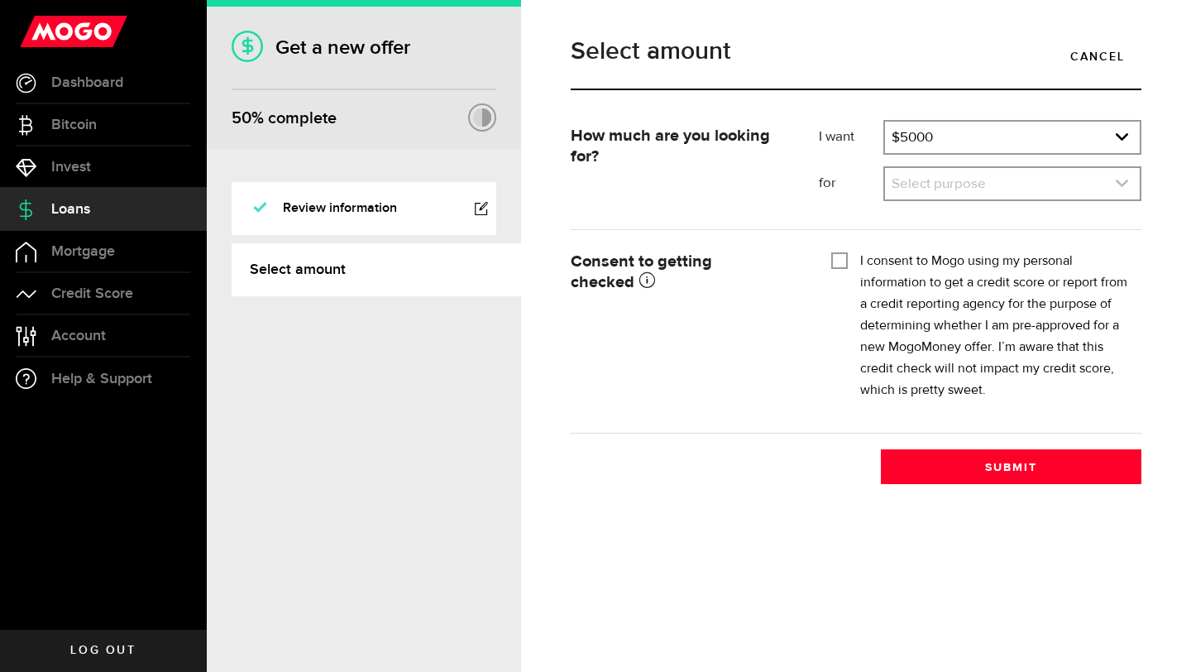
click at [958, 184] on link "expand select" at bounding box center [1012, 183] width 255 height 31
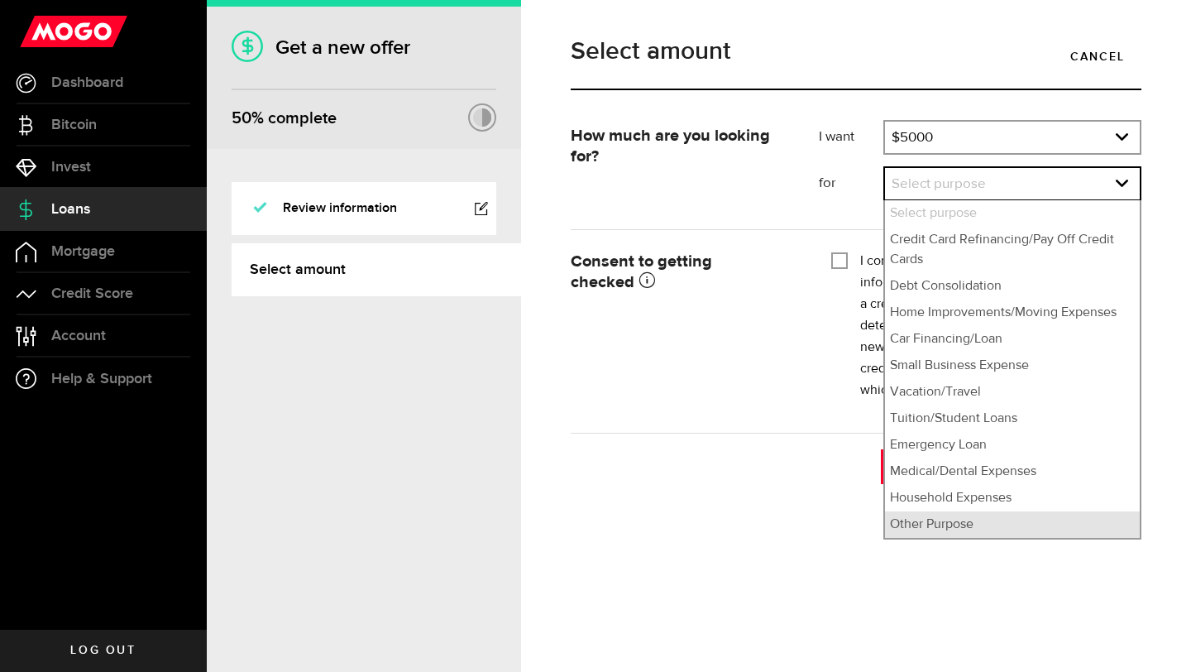
click at [922, 531] on li "Other Purpose" at bounding box center [1012, 524] width 255 height 26
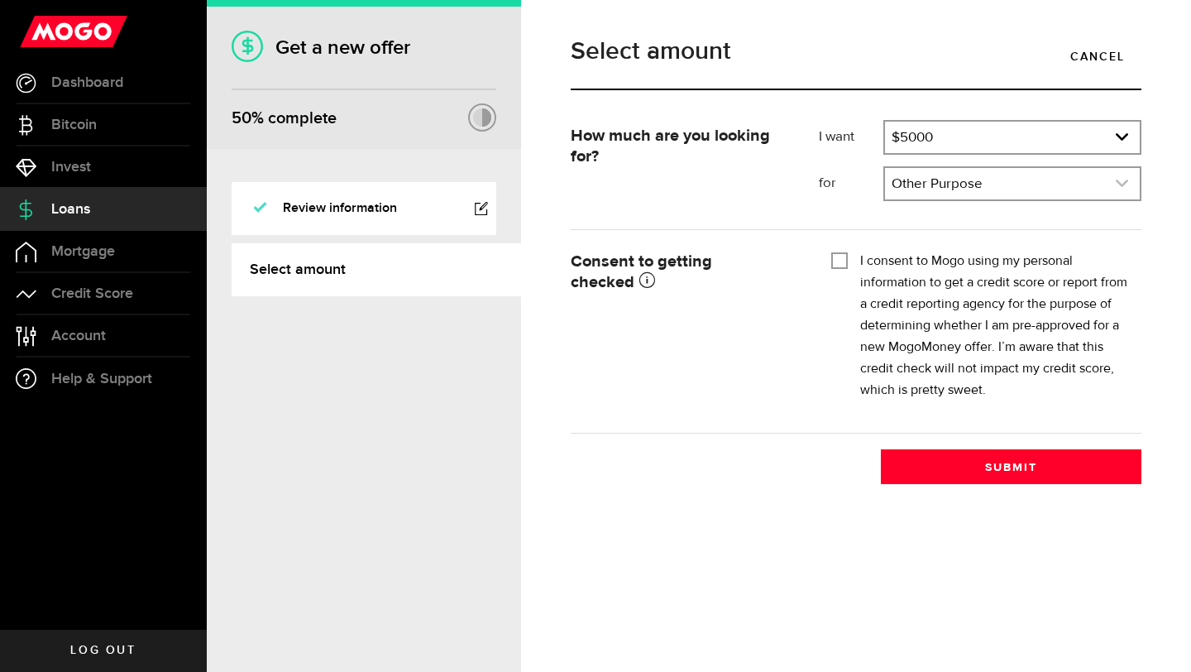
click at [942, 184] on link "expand select" at bounding box center [1012, 183] width 255 height 31
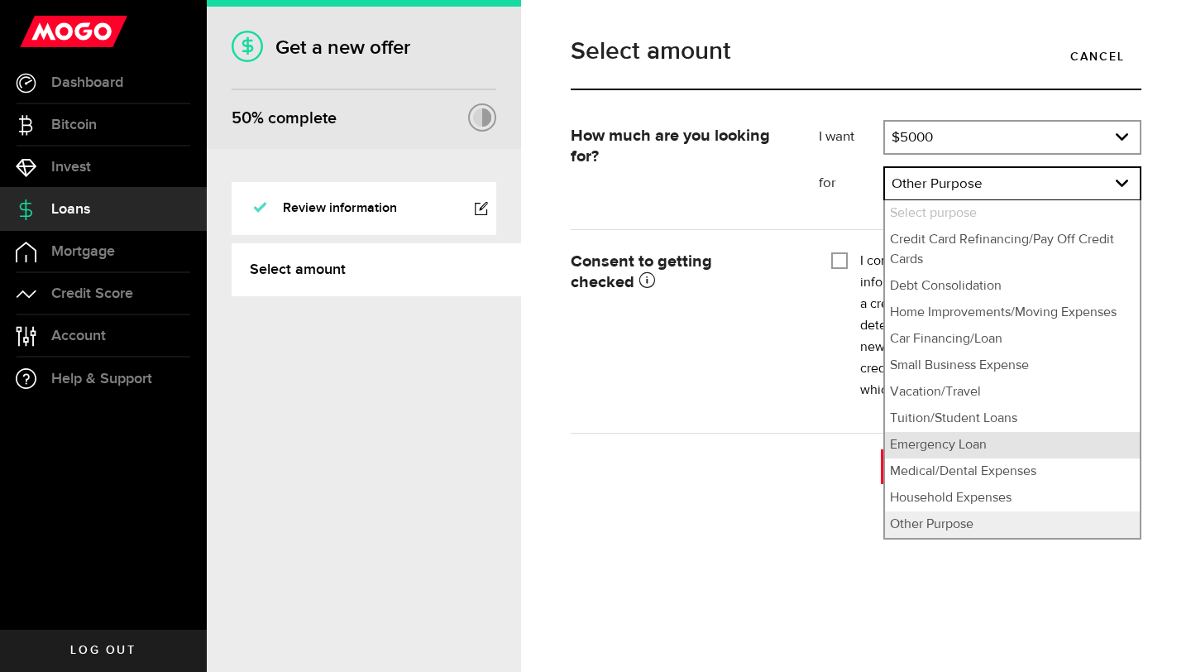
click at [916, 446] on li "Emergency Loan" at bounding box center [1012, 445] width 255 height 26
select select "Emergency Loan"
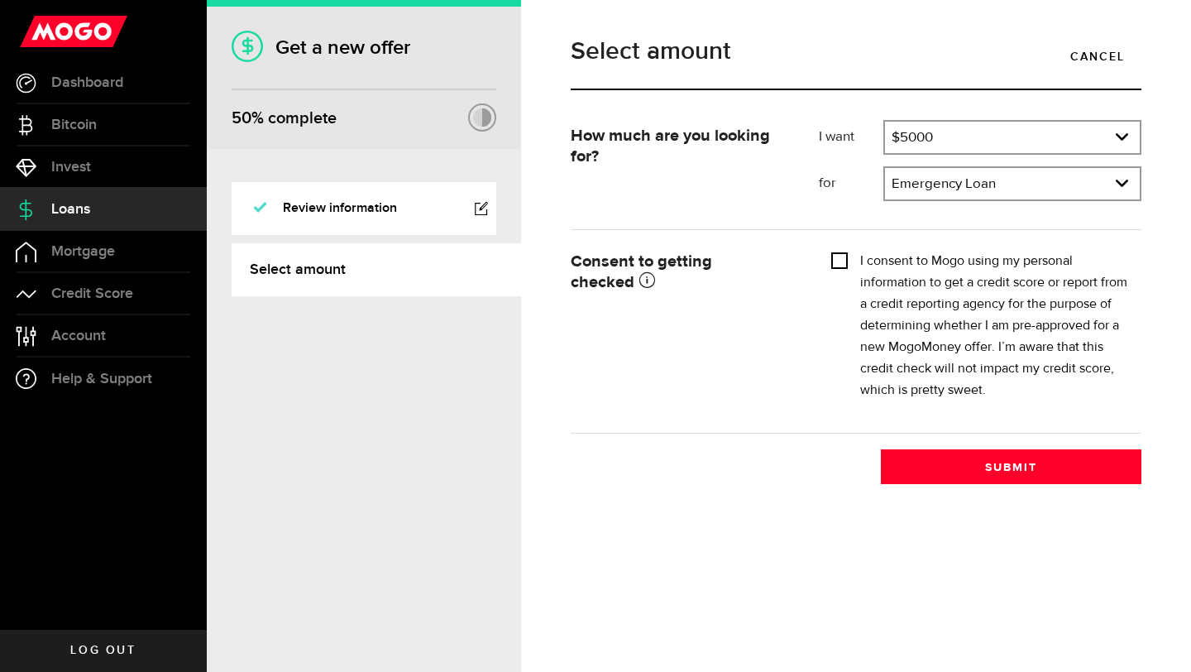
click at [837, 256] on input "I consent to Mogo using my personal information to get a credit score or report…" at bounding box center [839, 259] width 17 height 17
checkbox input "true"
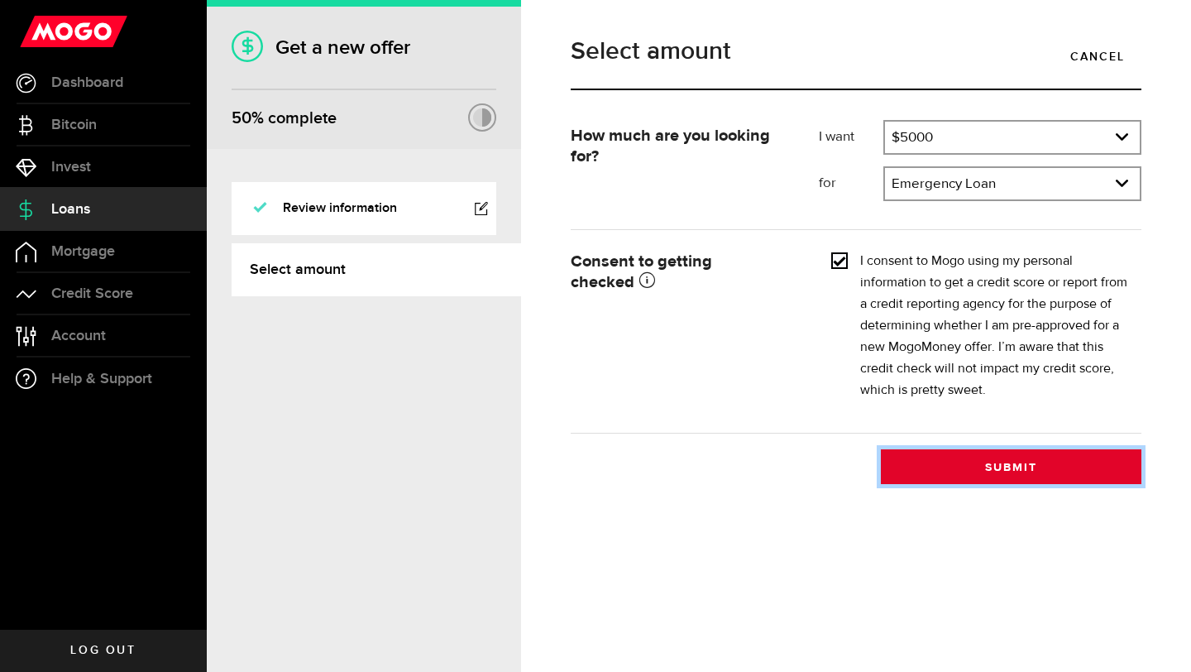
click at [1058, 475] on button "Submit" at bounding box center [1011, 466] width 261 height 35
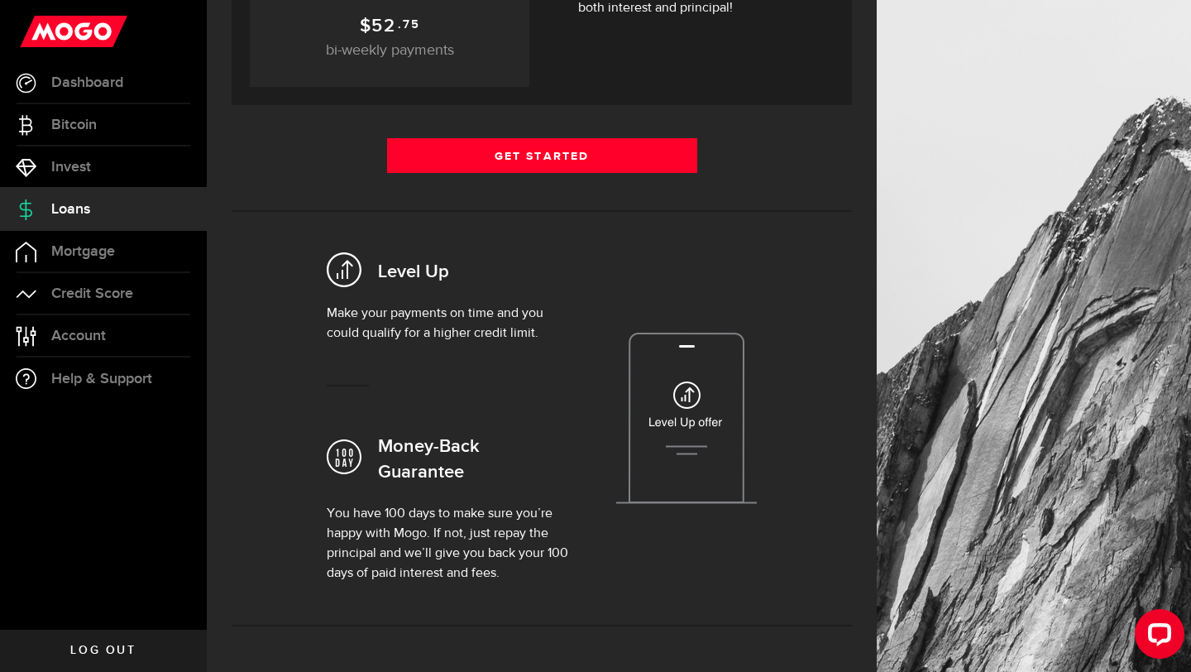
scroll to position [434, 0]
click at [400, 314] on p "Make your payments on time and you could qualify for a higher credit limit." at bounding box center [448, 323] width 242 height 40
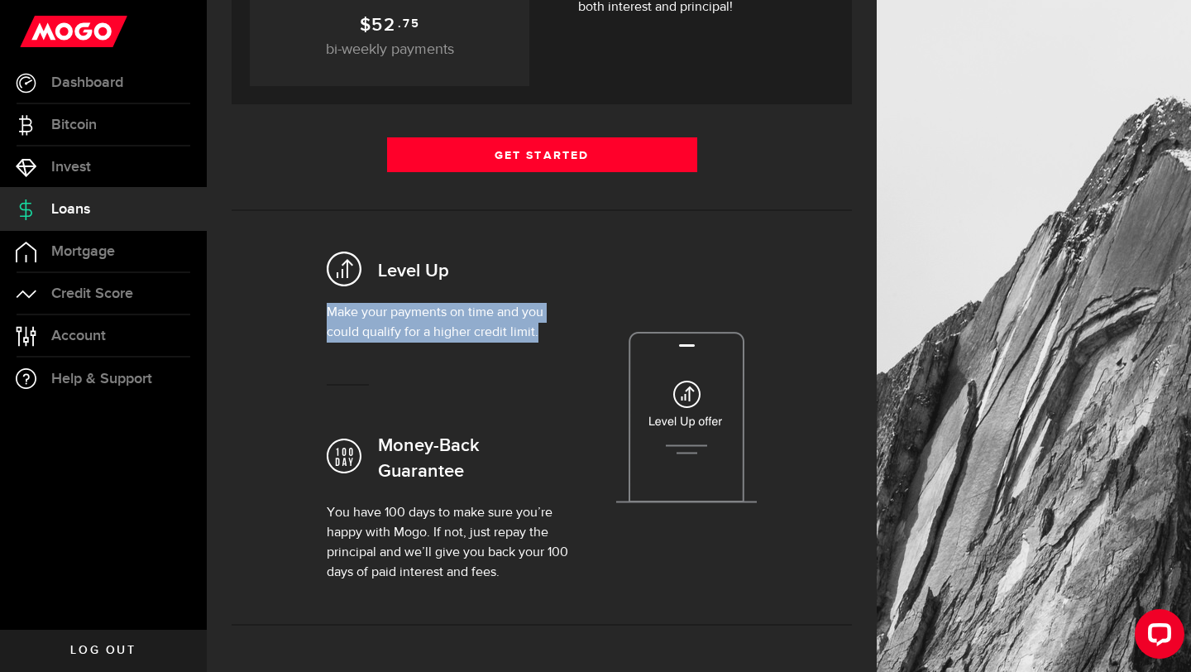
click at [400, 314] on p "Make your payments on time and you could qualify for a higher credit limit." at bounding box center [448, 323] width 242 height 40
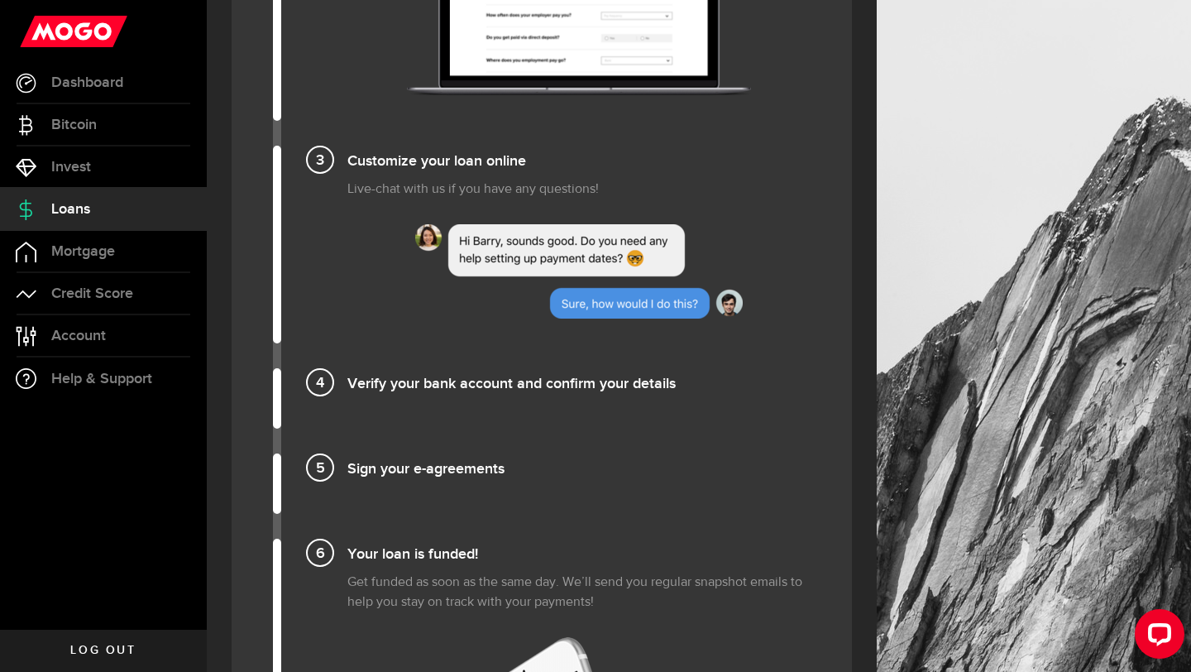
scroll to position [1517, 0]
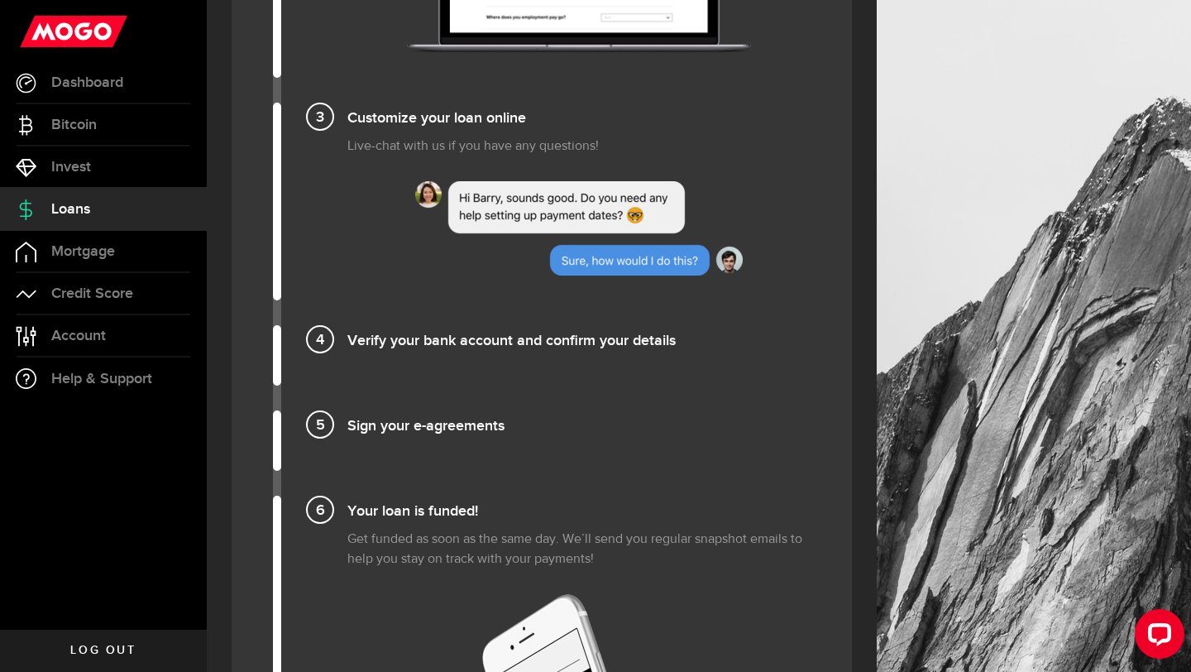
click at [400, 344] on h4 "Verify your bank account and confirm your details" at bounding box center [578, 338] width 463 height 27
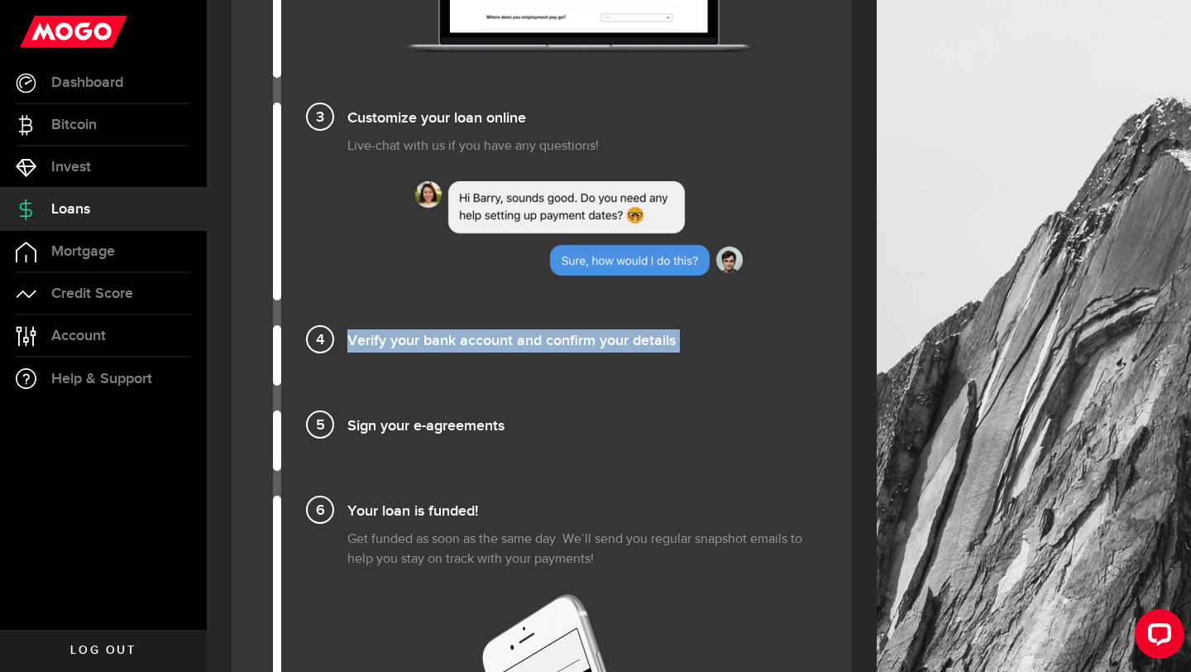
click at [401, 436] on h4 "Sign your e-agreements" at bounding box center [578, 423] width 463 height 27
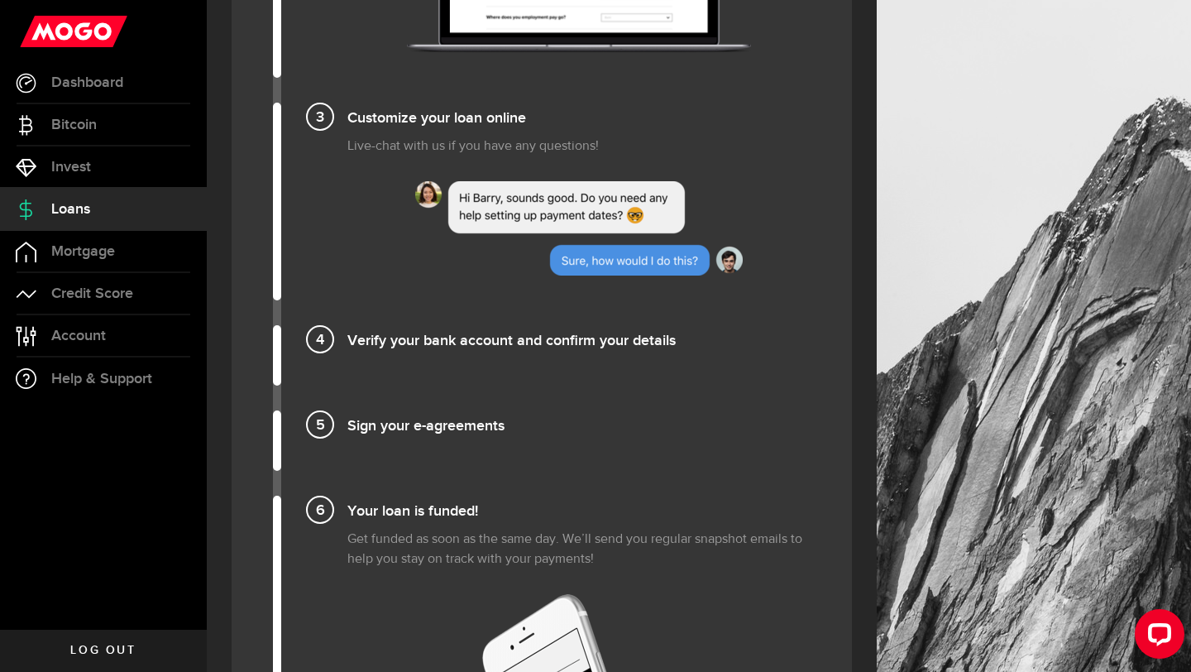
click at [401, 436] on h4 "Sign your e-agreements" at bounding box center [578, 423] width 463 height 27
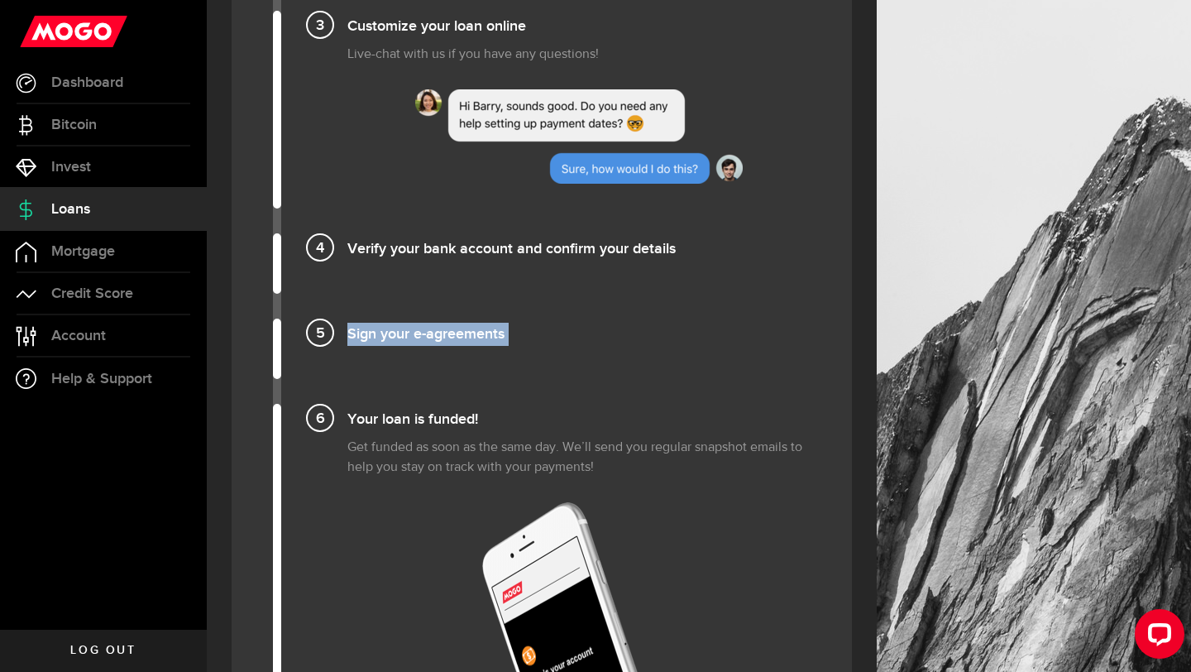
scroll to position [1608, 0]
click at [414, 418] on h4 "Your loan is funded!" at bounding box center [578, 418] width 463 height 27
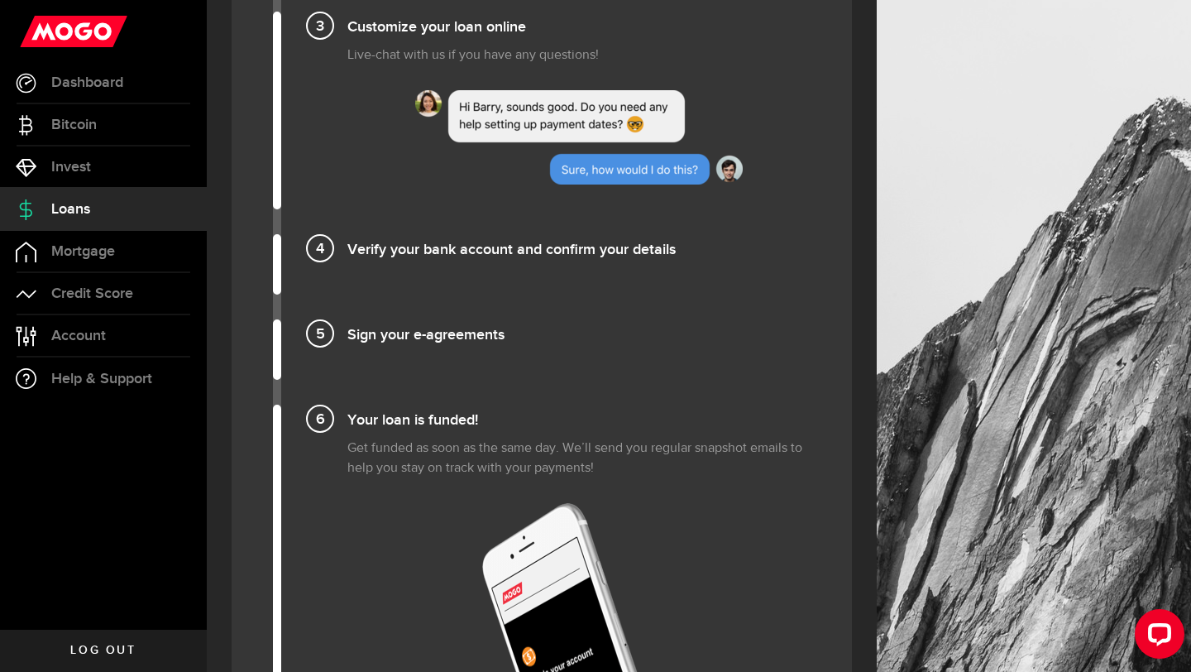
click at [414, 418] on h4 "Your loan is funded!" at bounding box center [578, 418] width 463 height 27
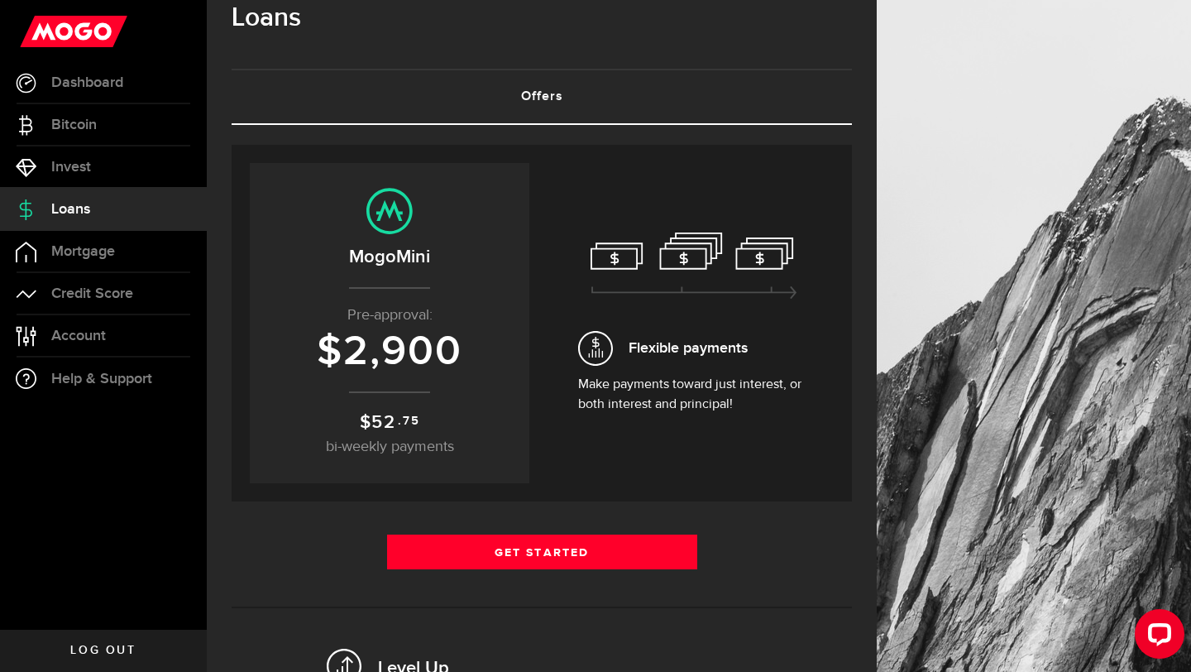
scroll to position [36, 0]
click at [660, 392] on p "Make payments toward just interest, or both interest and principal!" at bounding box center [694, 396] width 232 height 40
click at [659, 405] on p "Make payments toward just interest, or both interest and principal!" at bounding box center [694, 396] width 232 height 40
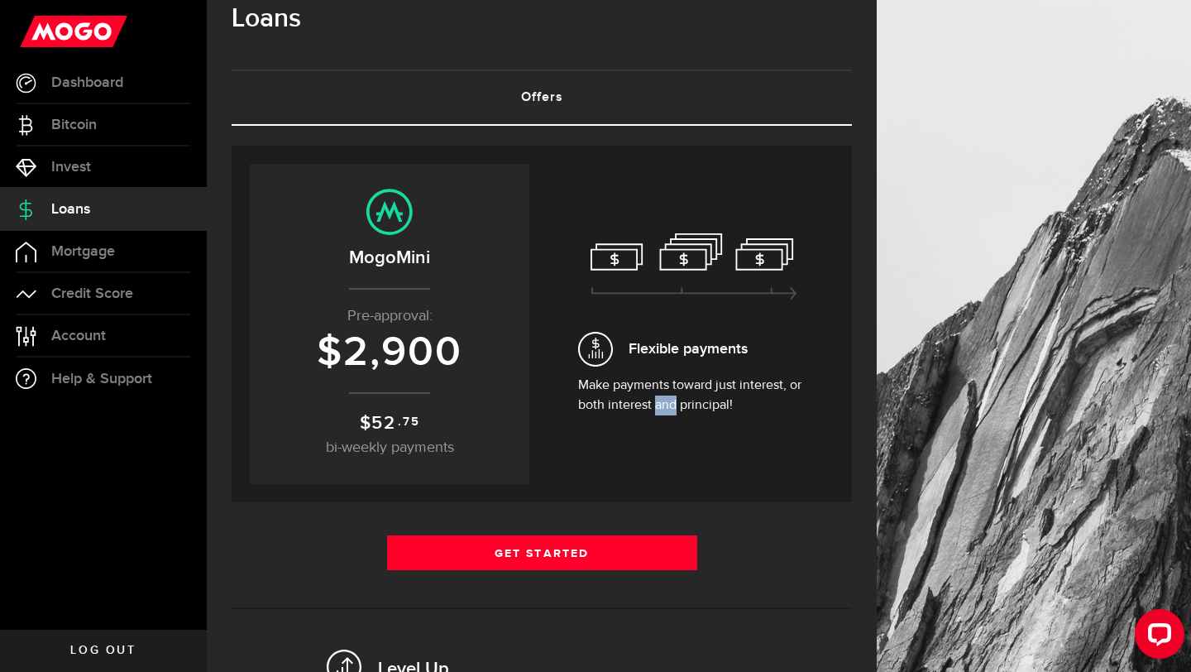
click at [659, 405] on p "Make payments toward just interest, or both interest and principal!" at bounding box center [694, 396] width 232 height 40
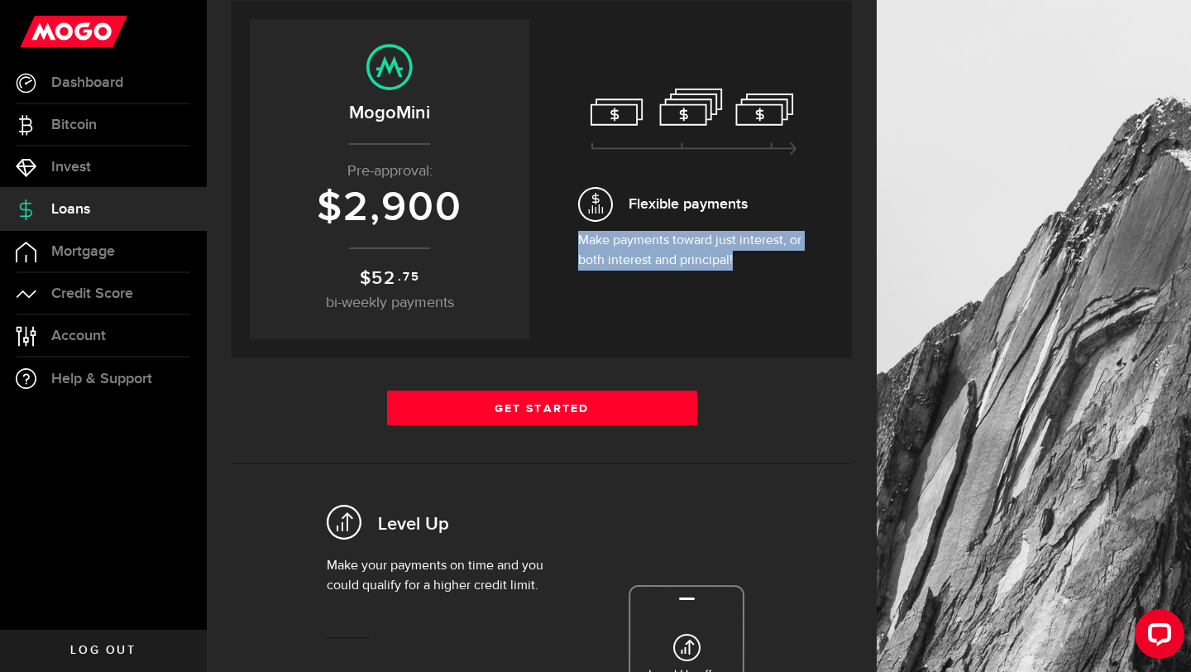
scroll to position [0, 0]
